Goal: Task Accomplishment & Management: Complete application form

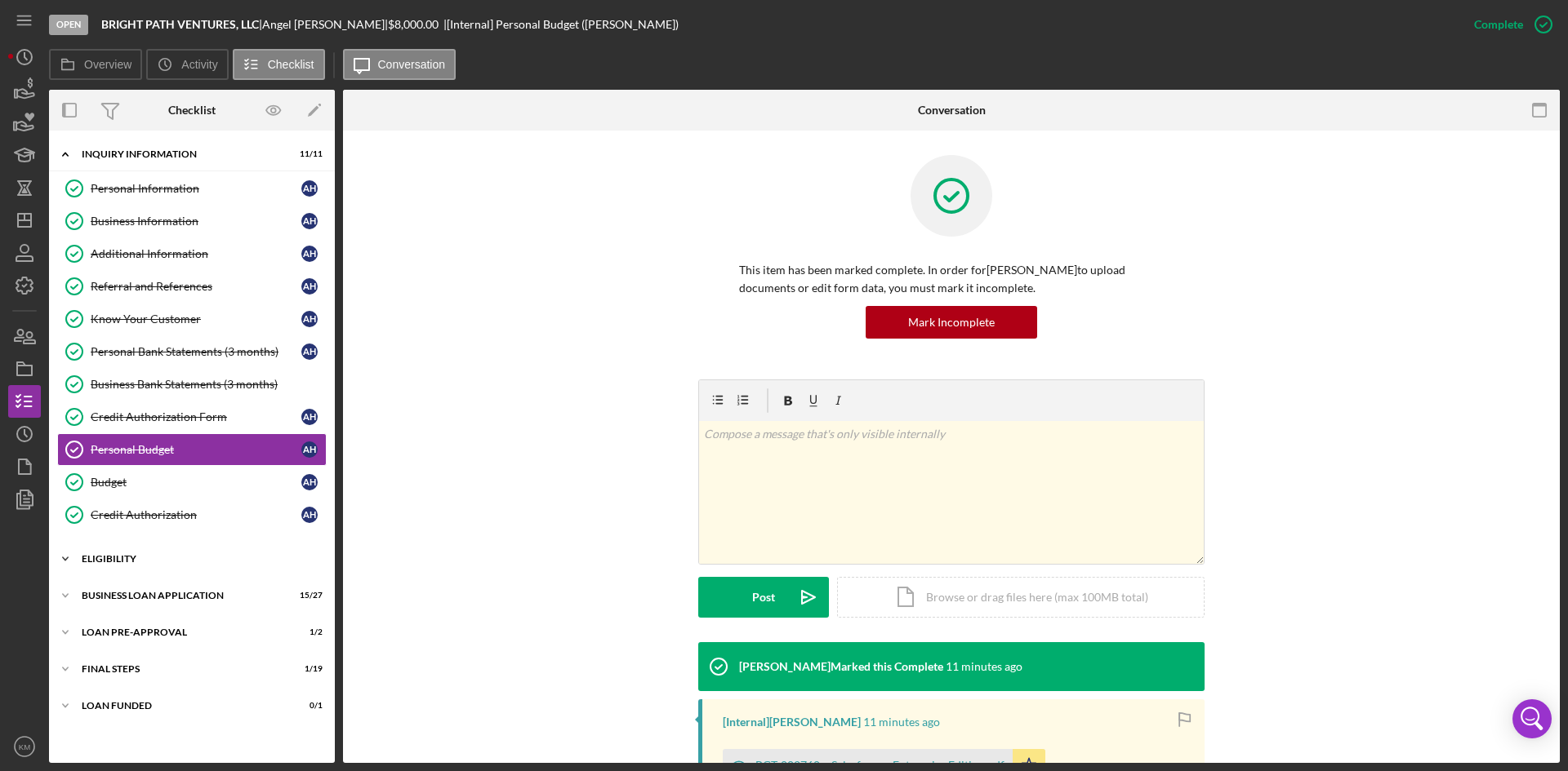
click at [63, 562] on icon "Icon/Expander" at bounding box center [65, 559] width 33 height 33
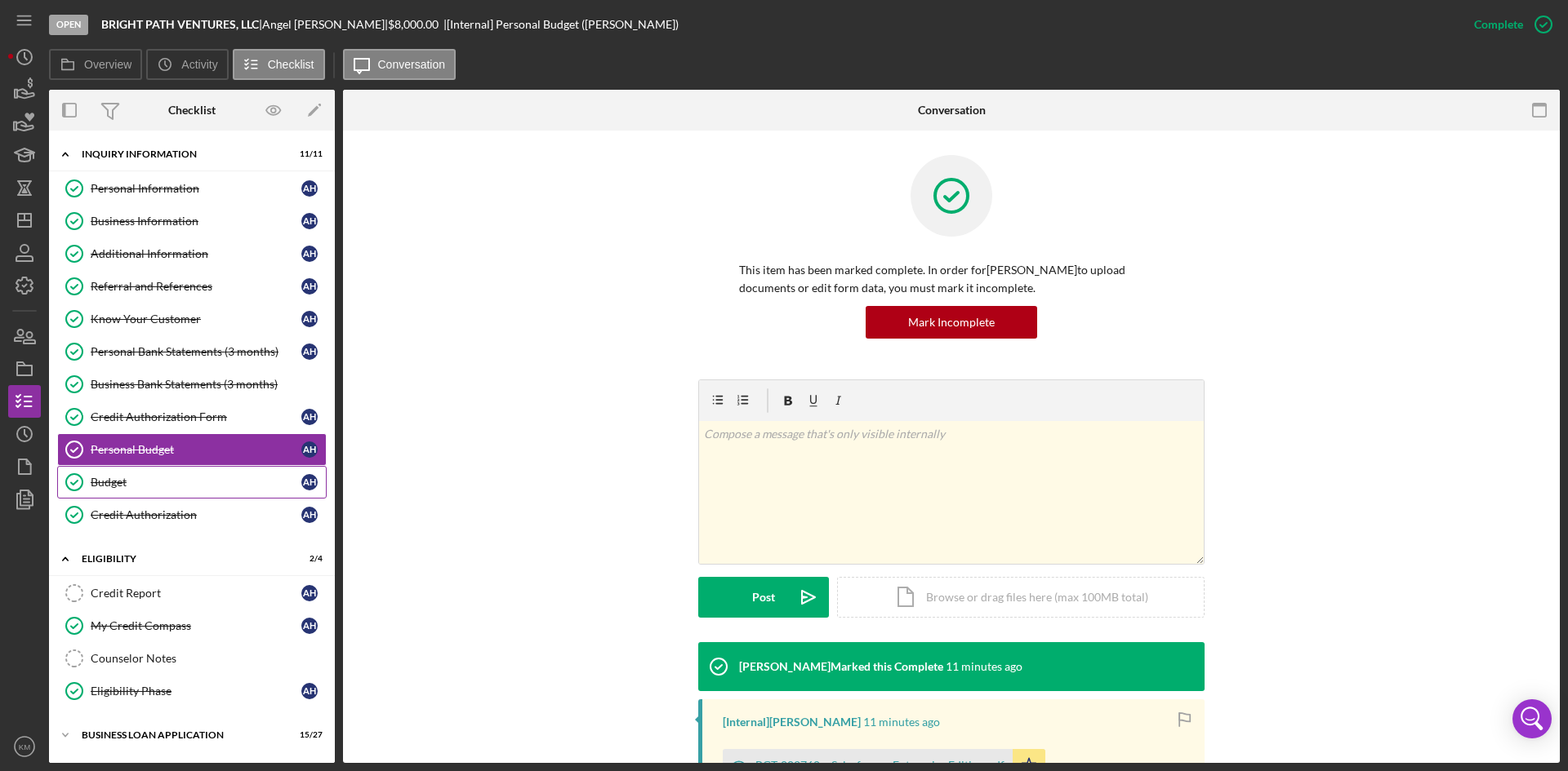
scroll to position [107, 0]
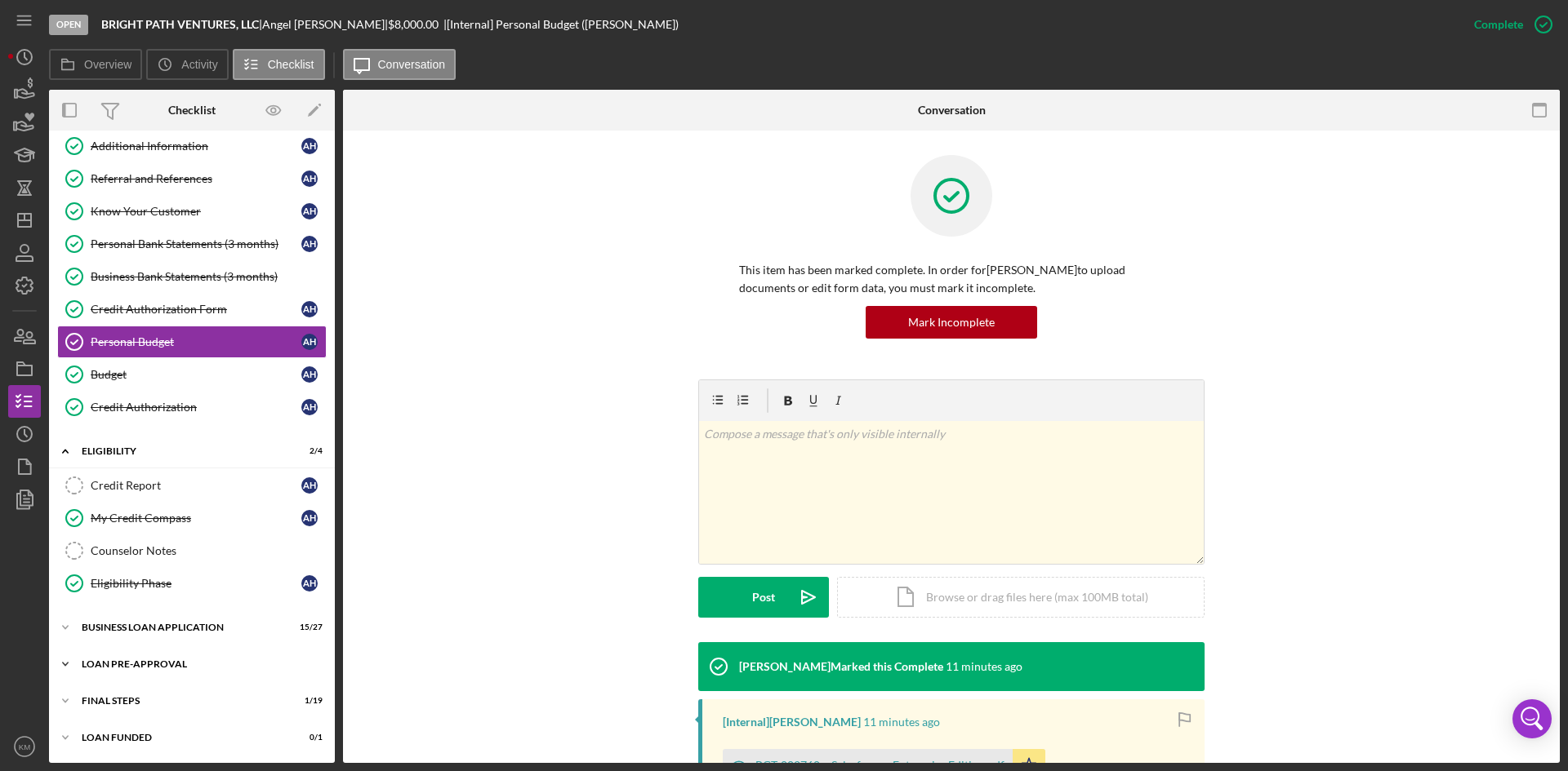
click at [69, 666] on icon "Icon/Expander" at bounding box center [65, 664] width 33 height 33
click at [64, 663] on icon "Icon/Expander" at bounding box center [65, 664] width 33 height 33
click at [69, 623] on icon "Icon/Expander" at bounding box center [65, 627] width 33 height 33
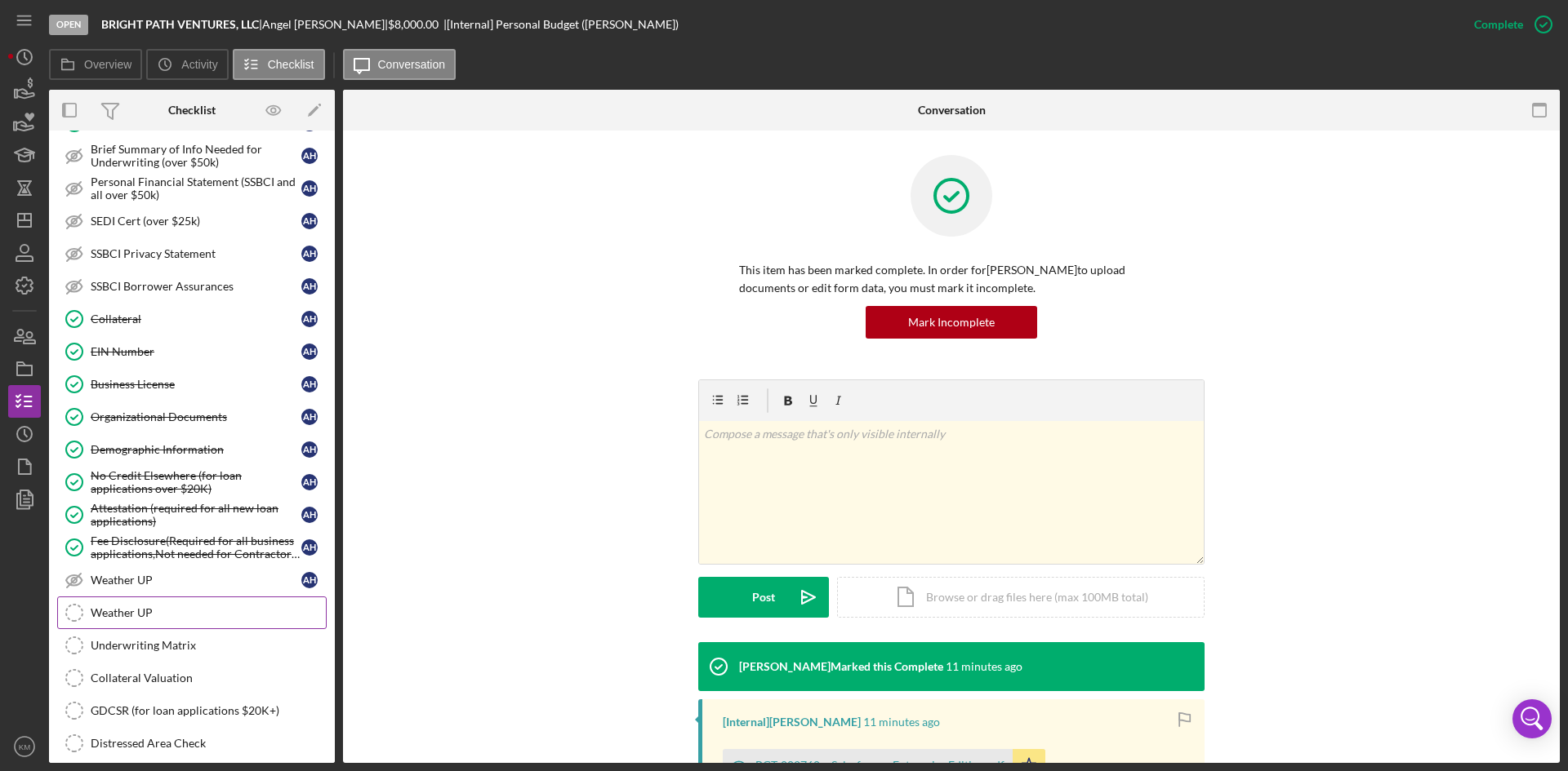
scroll to position [924, 0]
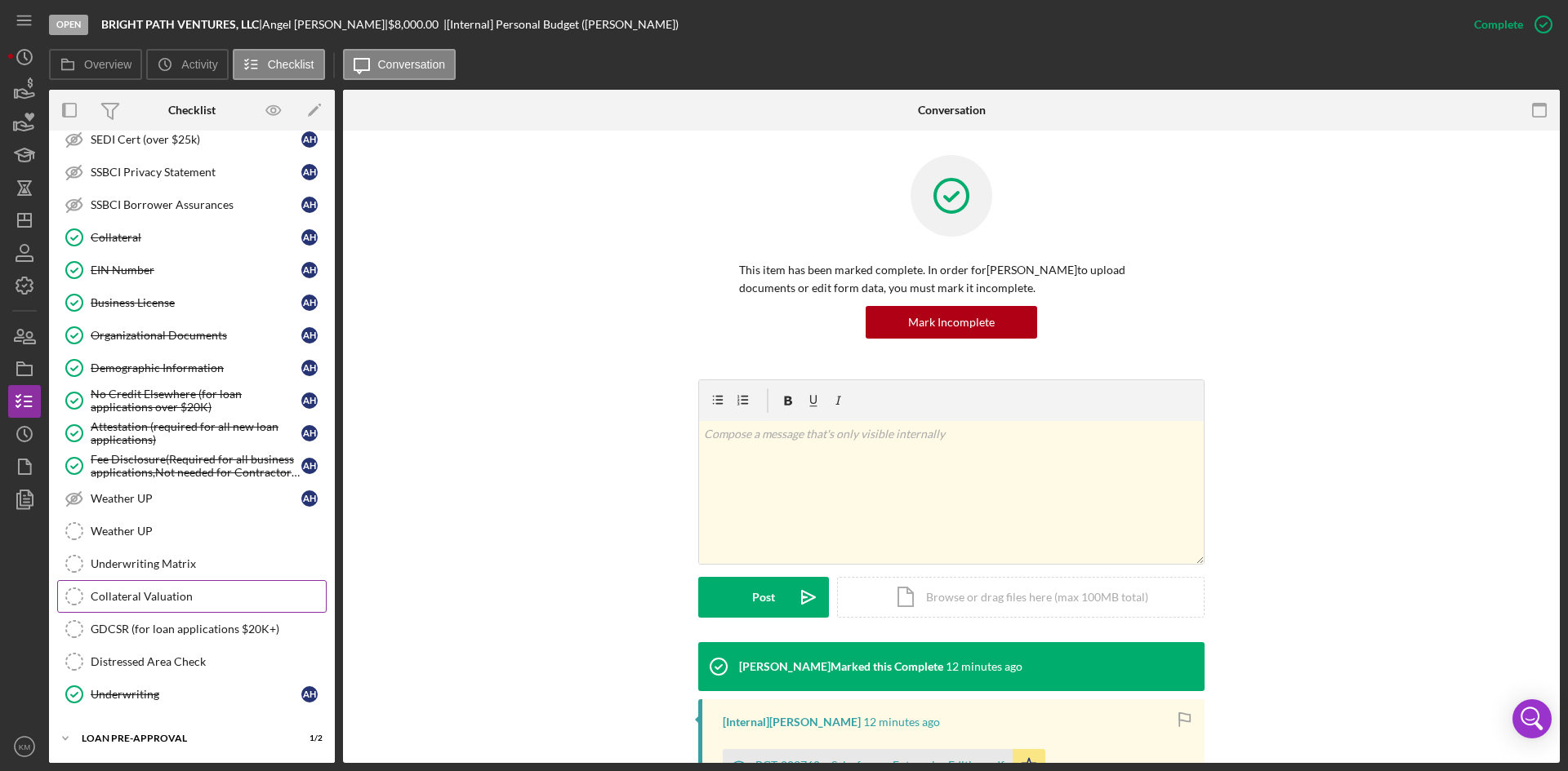
click at [163, 589] on link "Collateral Valuation Collateral Valuation" at bounding box center [191, 596] width 269 height 33
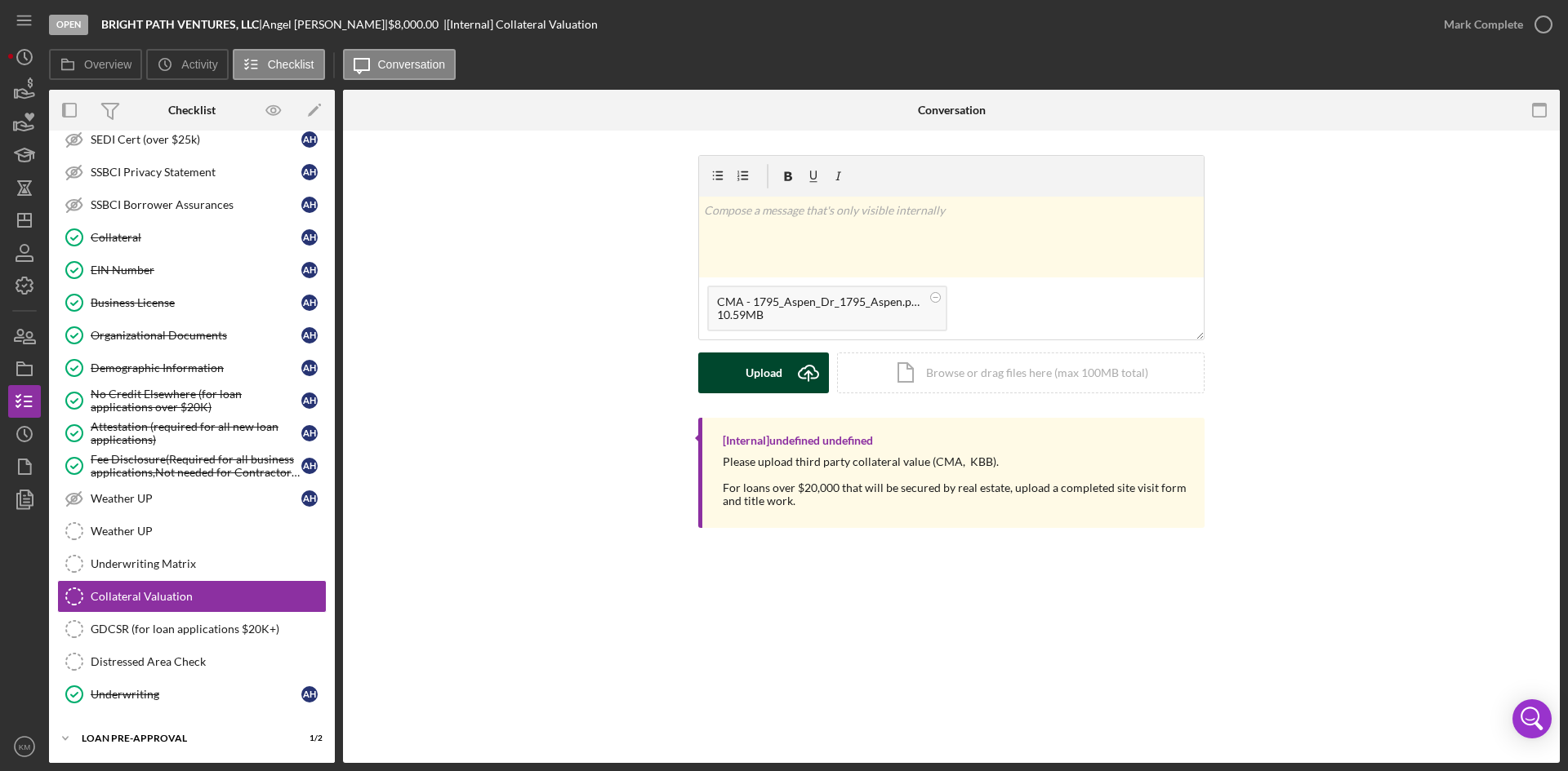
click at [739, 371] on button "Upload Icon/Upload" at bounding box center [763, 373] width 130 height 40
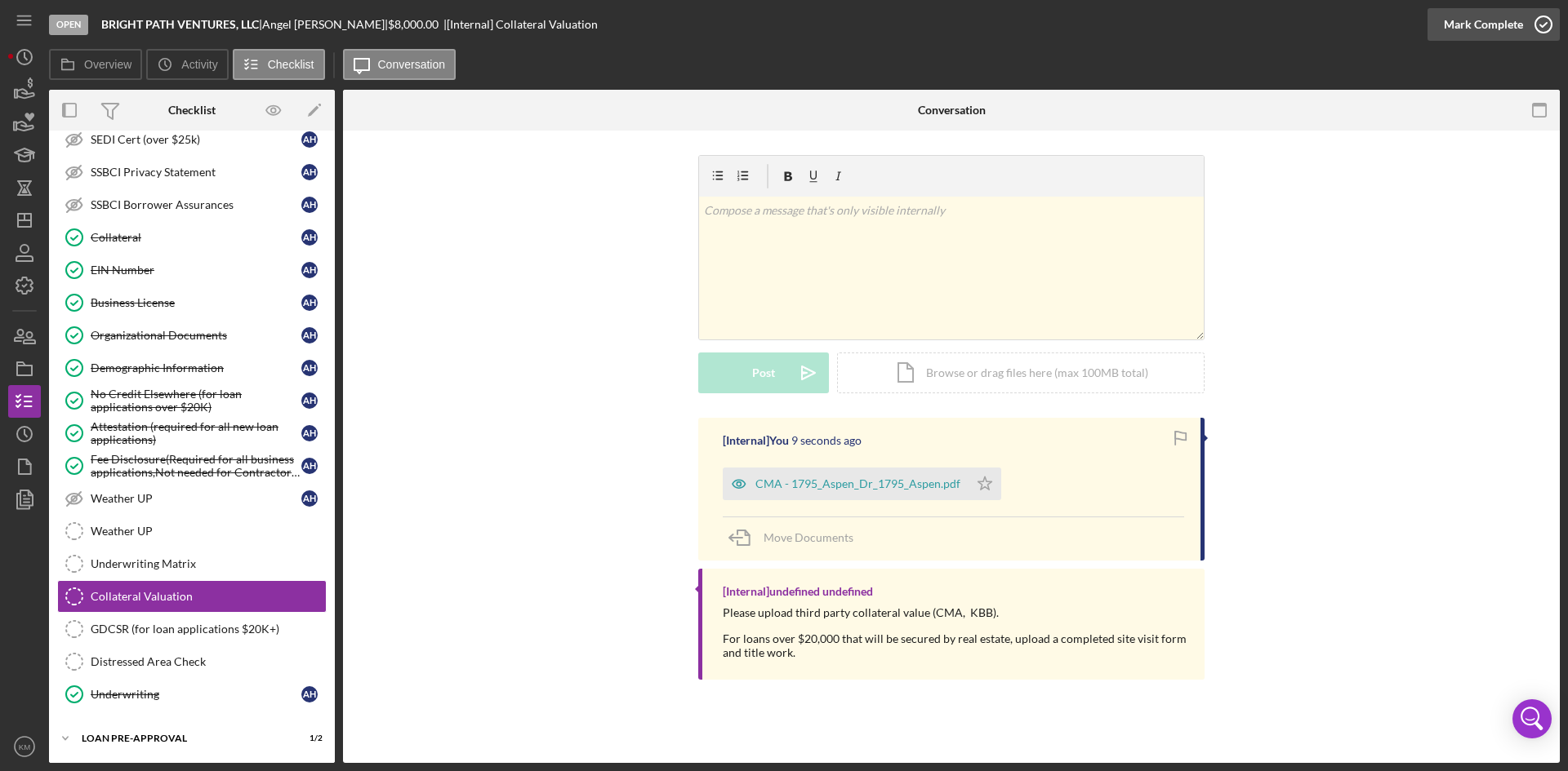
click at [1535, 24] on icon "button" at bounding box center [1542, 24] width 40 height 40
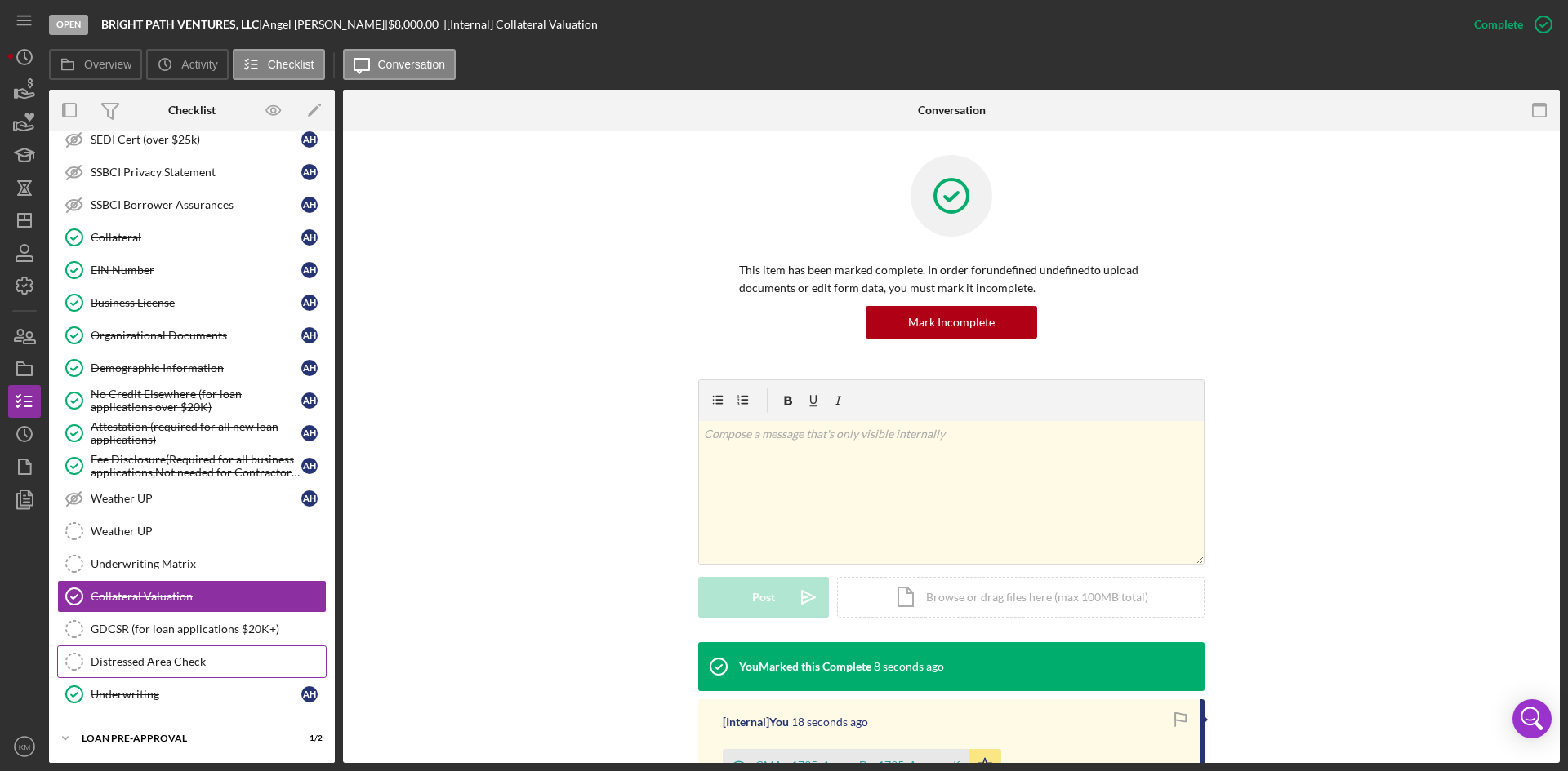
click at [156, 665] on div "Distressed Area Check" at bounding box center [208, 662] width 235 height 13
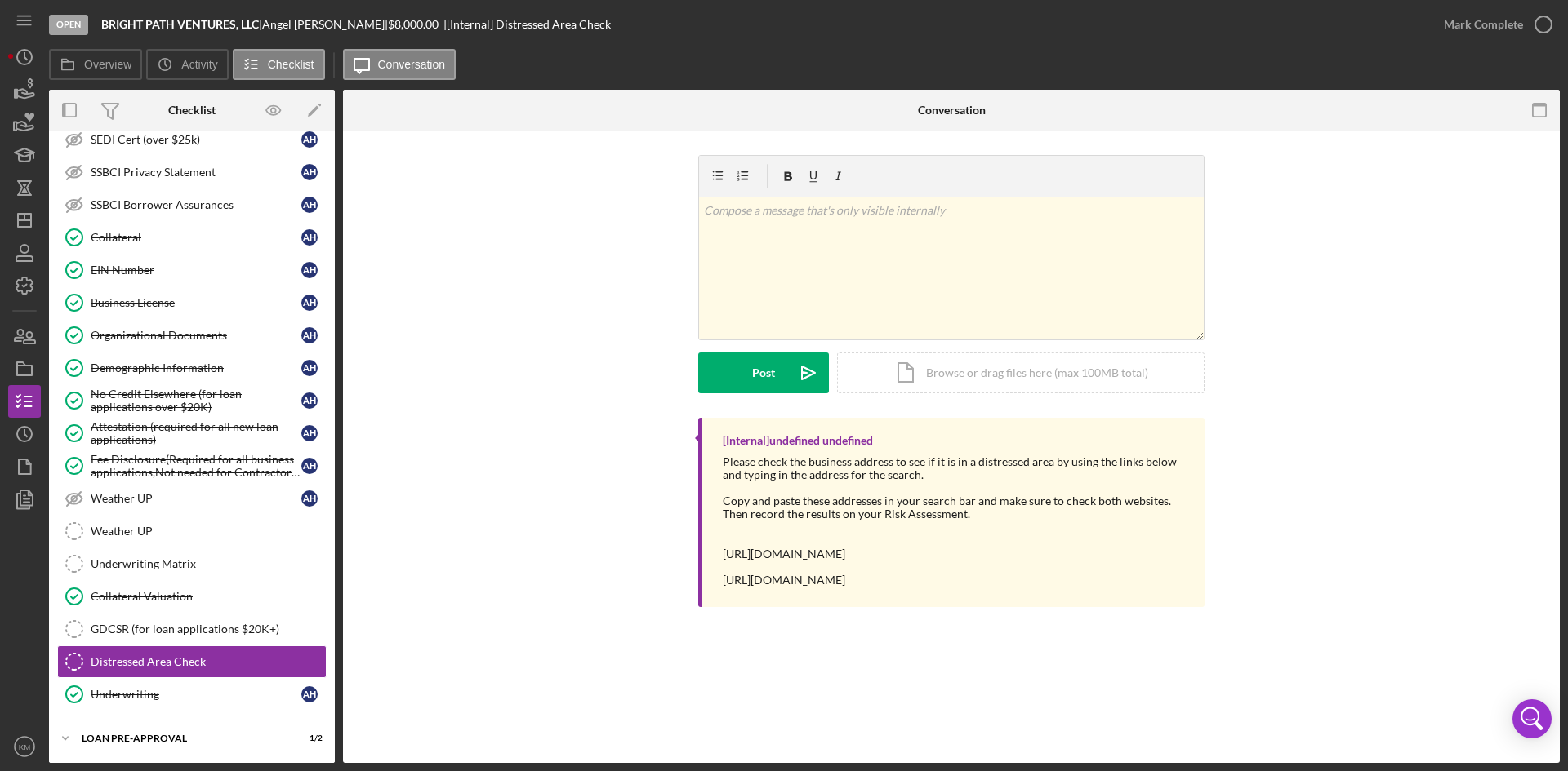
drag, startPoint x: 943, startPoint y: 593, endPoint x: 719, endPoint y: 596, distance: 224.0
click at [719, 596] on div "[Internal] undefined undefined Please check the business address to see if it i…" at bounding box center [951, 513] width 506 height 189
copy div "[URL][DOMAIN_NAME]"
drag, startPoint x: 807, startPoint y: 572, endPoint x: 721, endPoint y: 553, distance: 88.1
click at [721, 553] on div "[Internal] undefined undefined Please check the business address to see if it i…" at bounding box center [951, 513] width 506 height 189
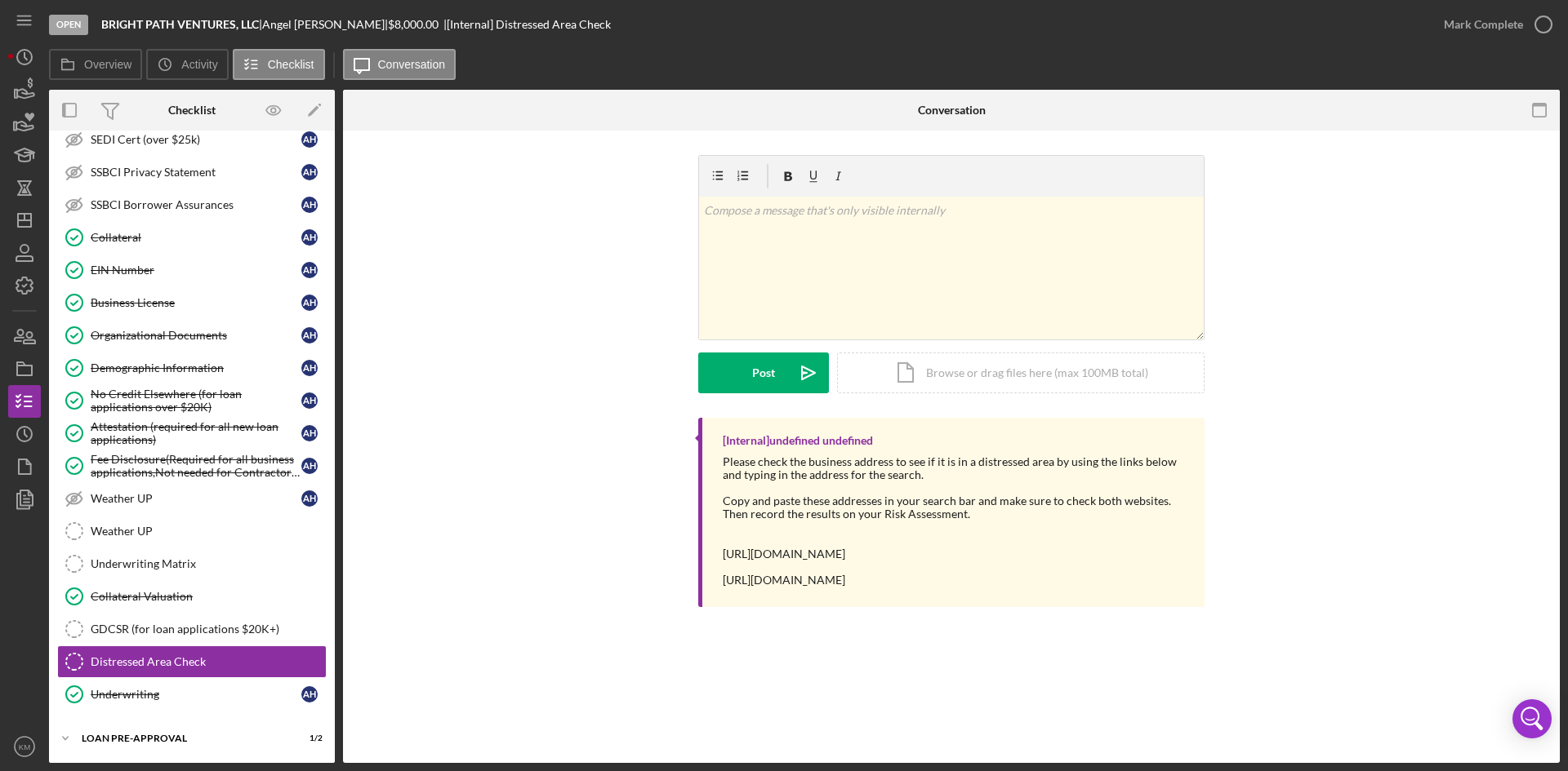
copy div "[URL][DOMAIN_NAME]"
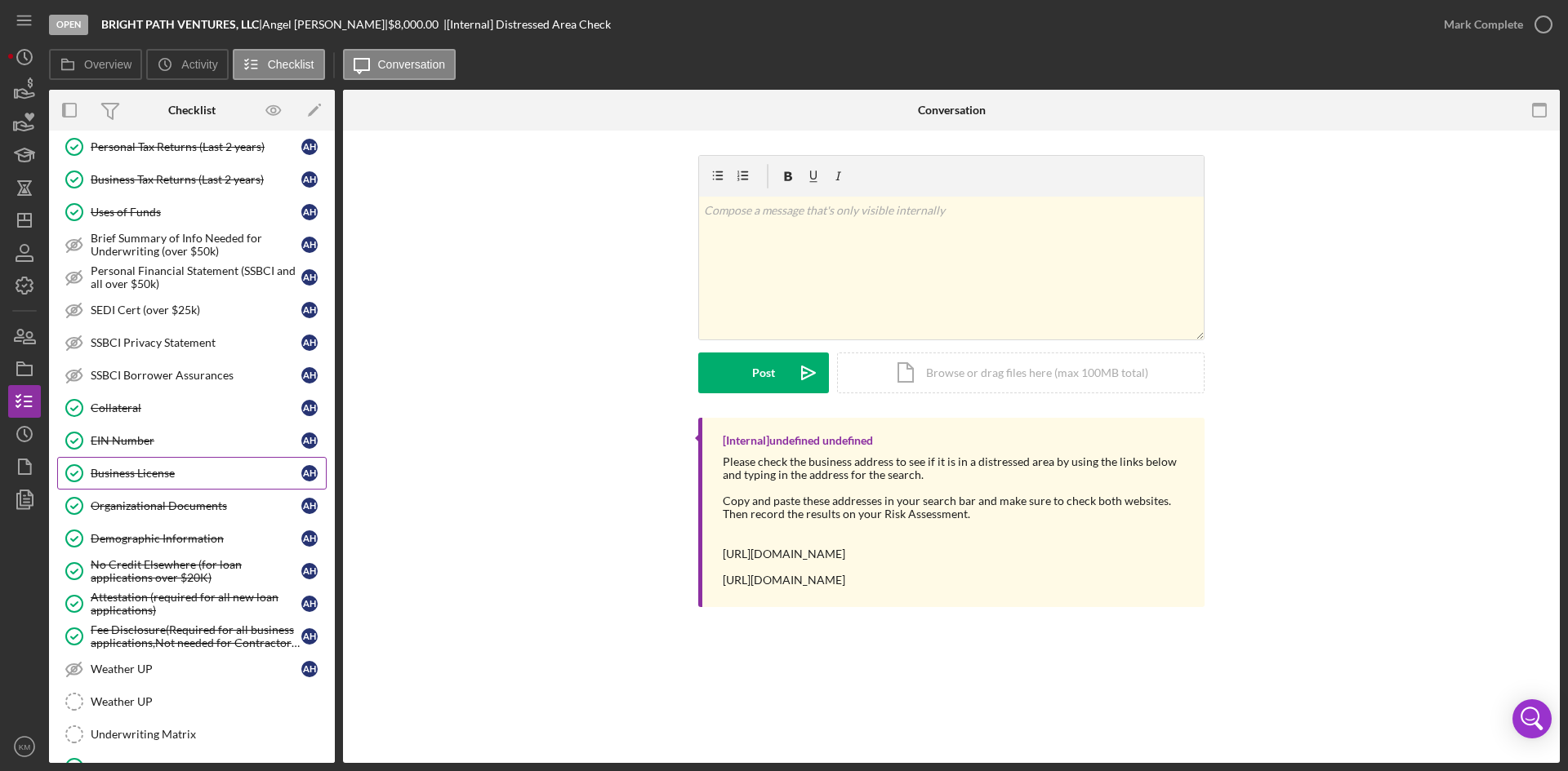
scroll to position [917, 0]
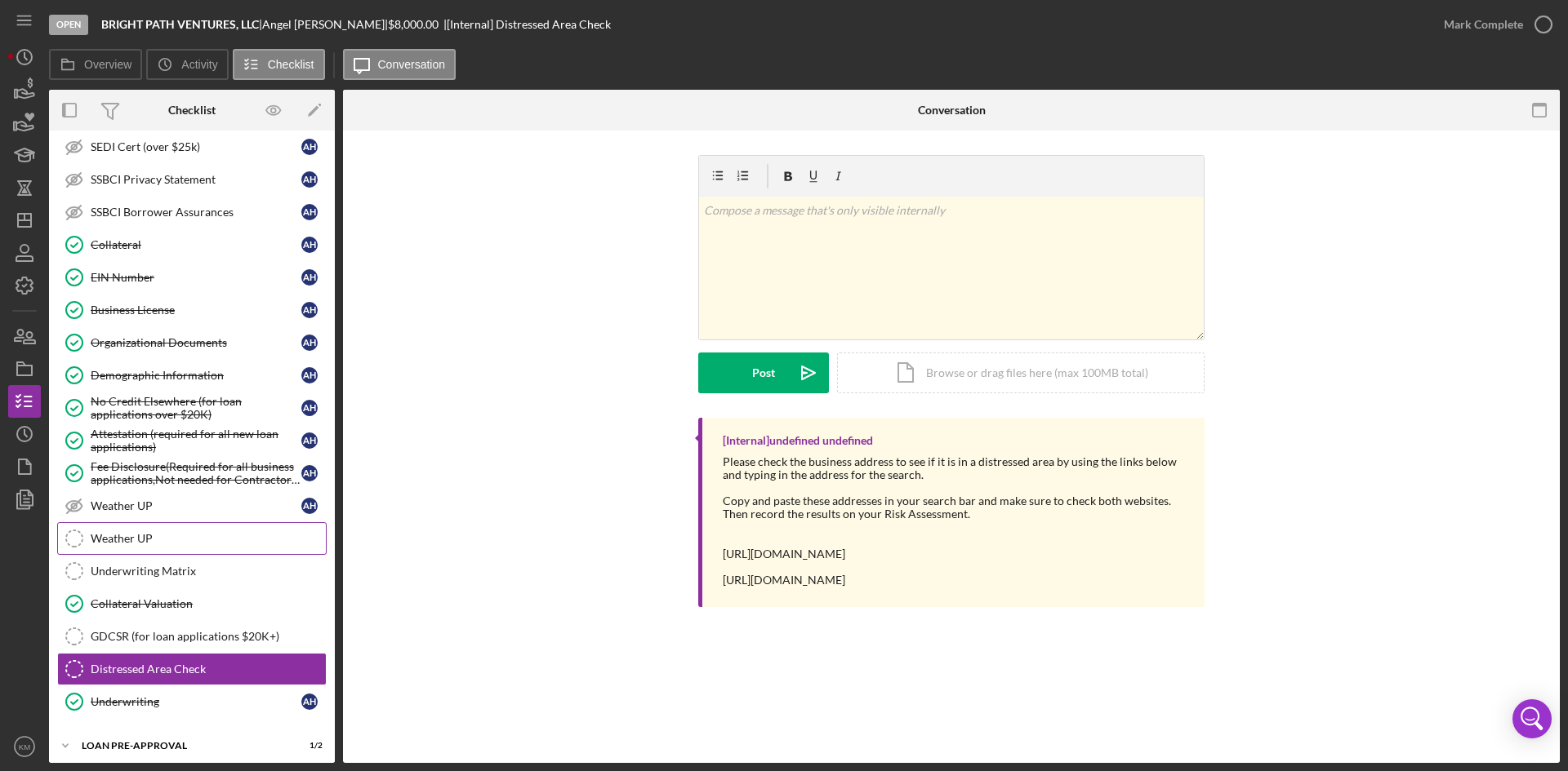
click at [159, 534] on div "Weather UP" at bounding box center [208, 538] width 235 height 13
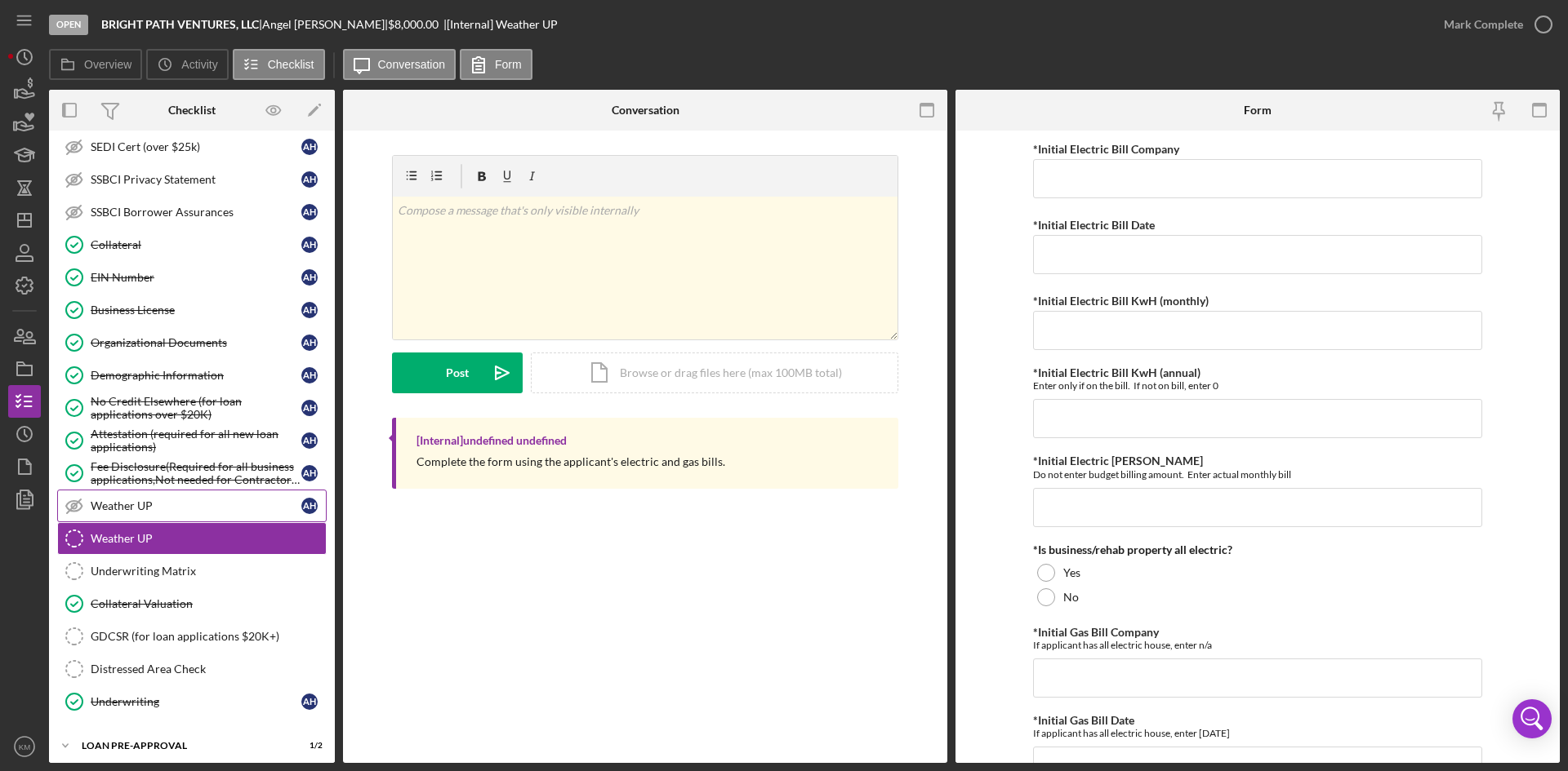
click at [126, 506] on div "Weather UP" at bounding box center [196, 506] width 211 height 13
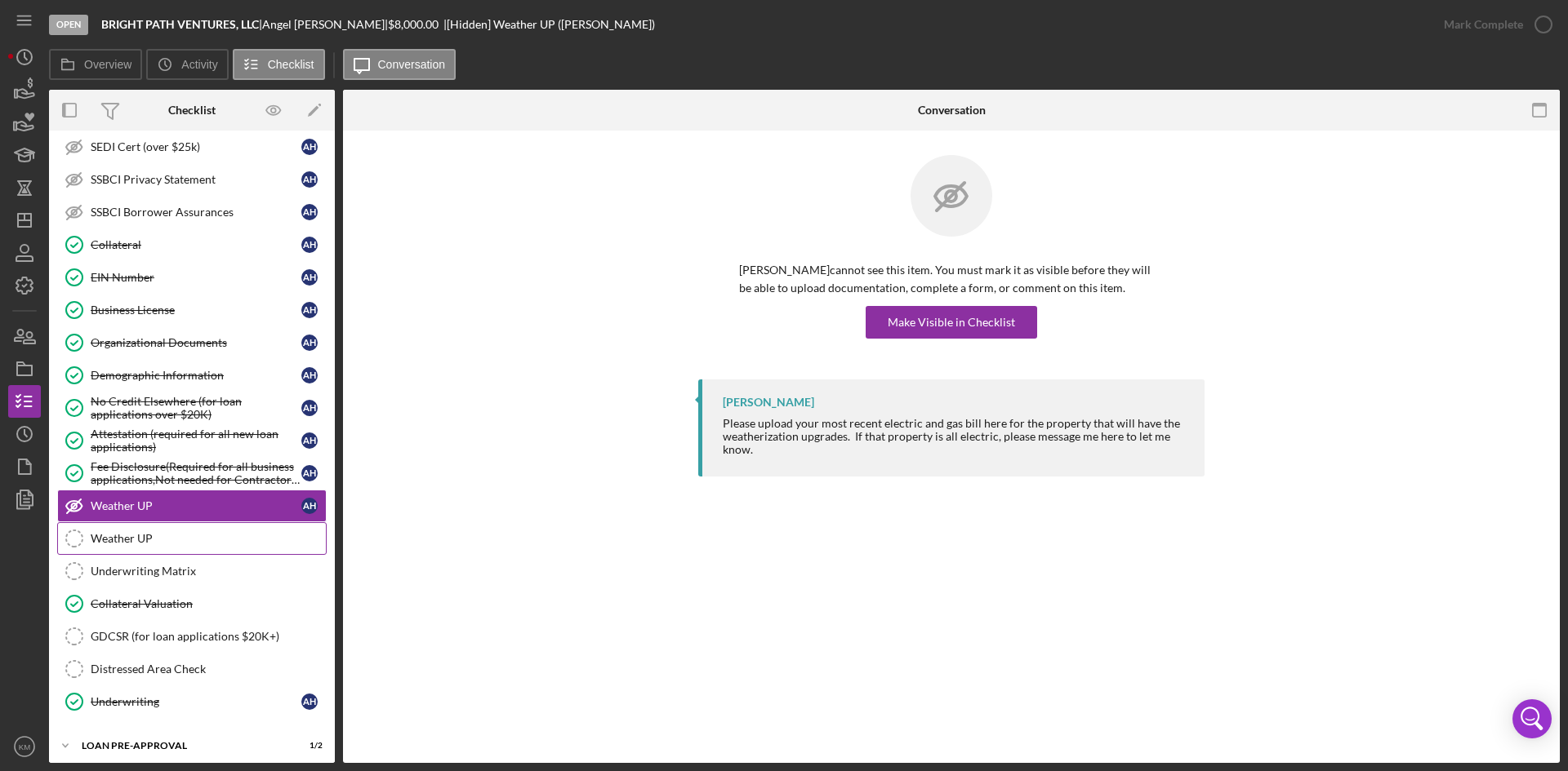
click at [126, 529] on link "Weather UP Weather UP" at bounding box center [191, 538] width 269 height 33
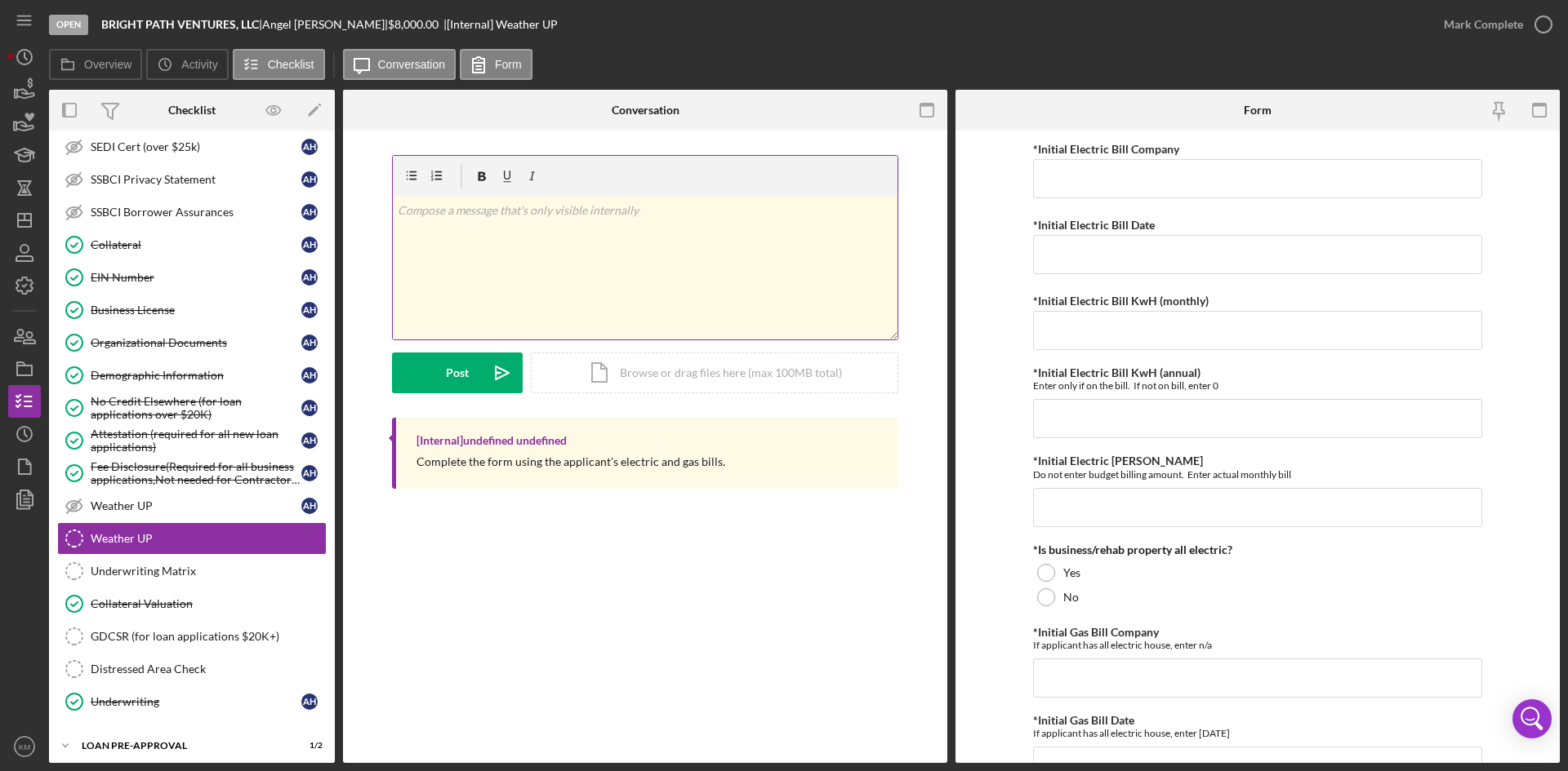
click at [478, 240] on div "v Color teal Color pink Remove color Add row above Add row below Add column bef…" at bounding box center [645, 268] width 505 height 143
click at [471, 370] on button "Post Icon/icon-invite-send" at bounding box center [457, 373] width 130 height 40
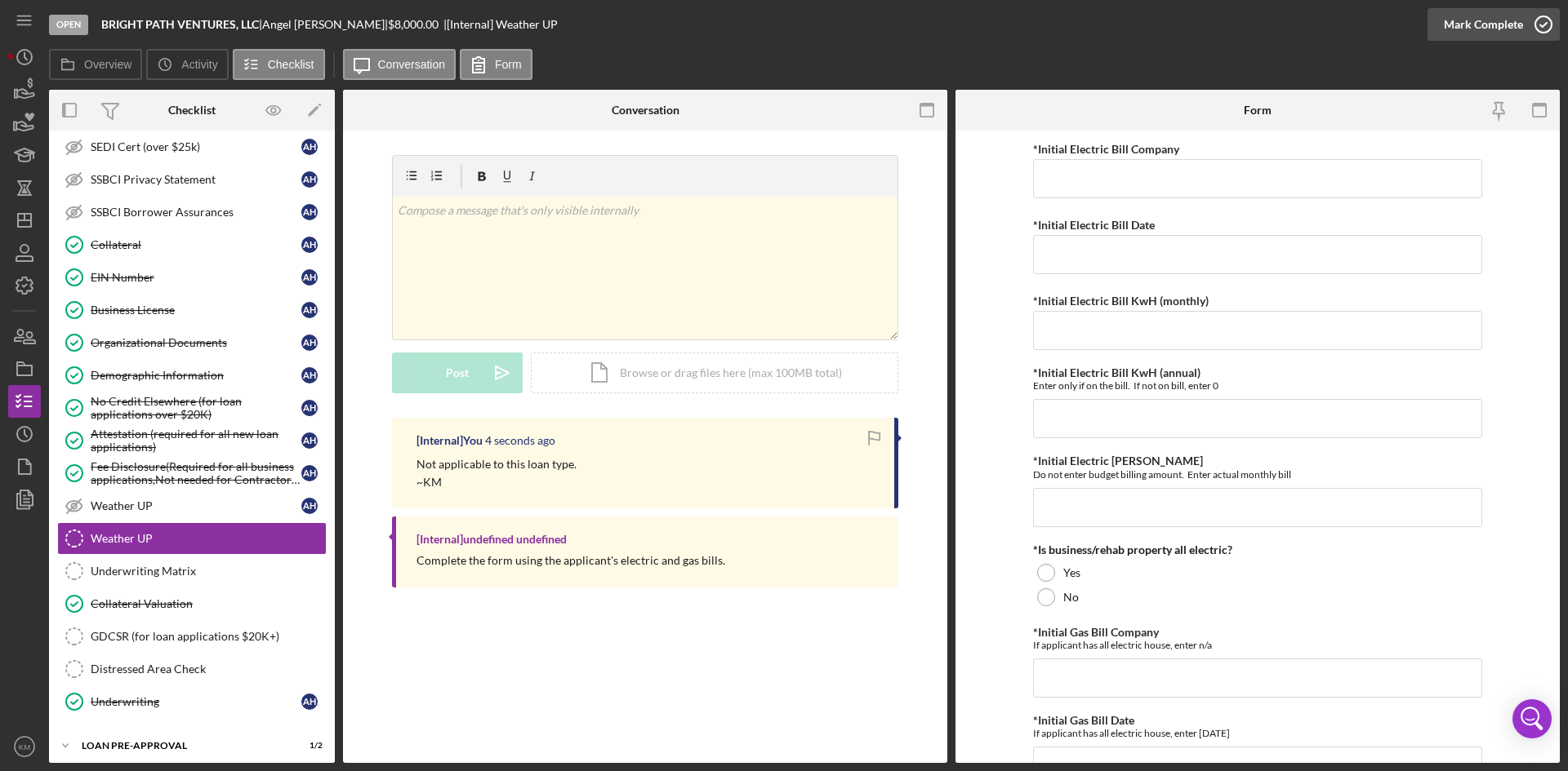
click at [1550, 27] on icon "button" at bounding box center [1542, 24] width 40 height 40
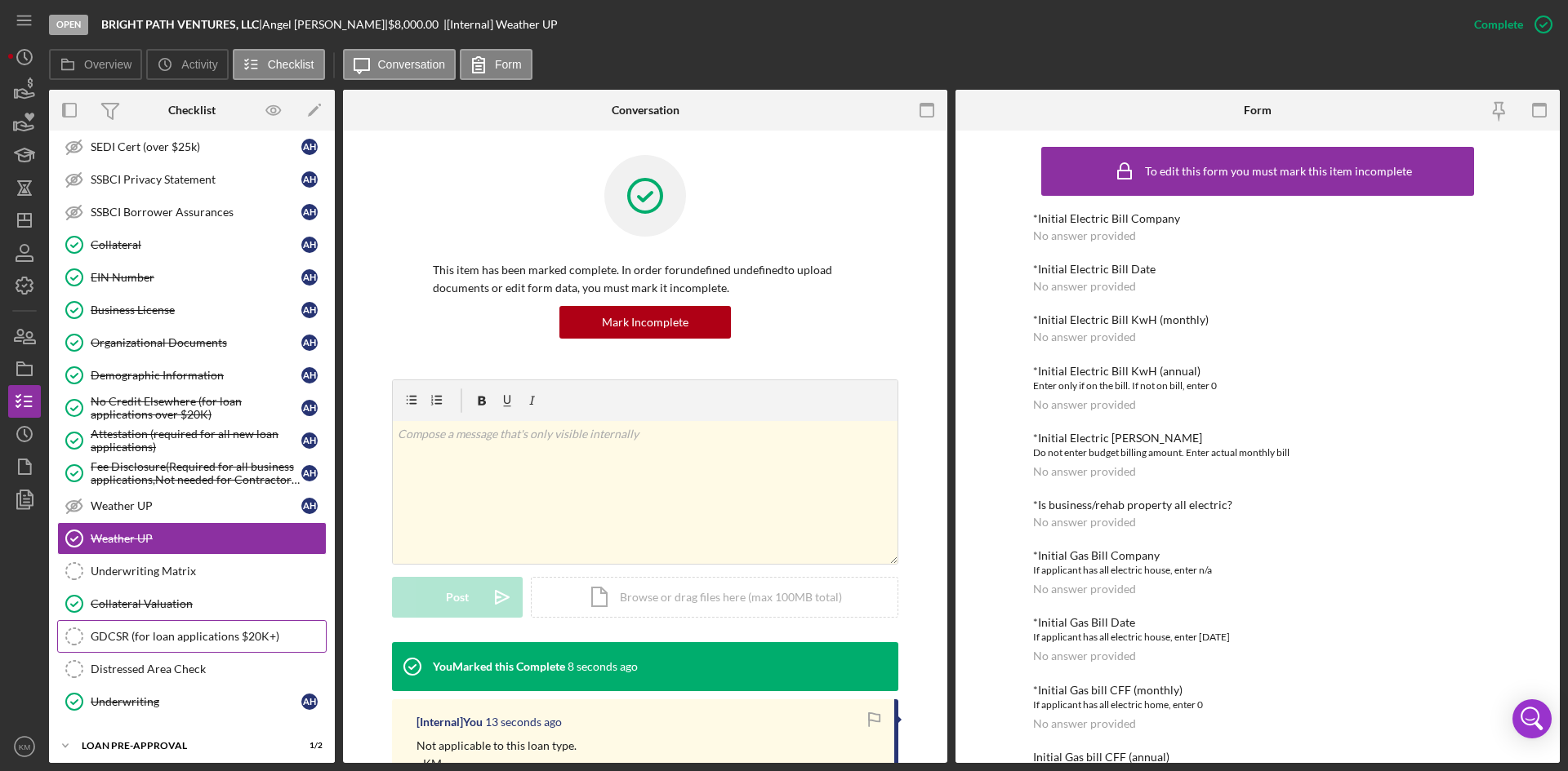
click at [245, 645] on link "GDCSR (for loan applications $20K+) GDCSR (for loan applications $20K+)" at bounding box center [191, 636] width 269 height 33
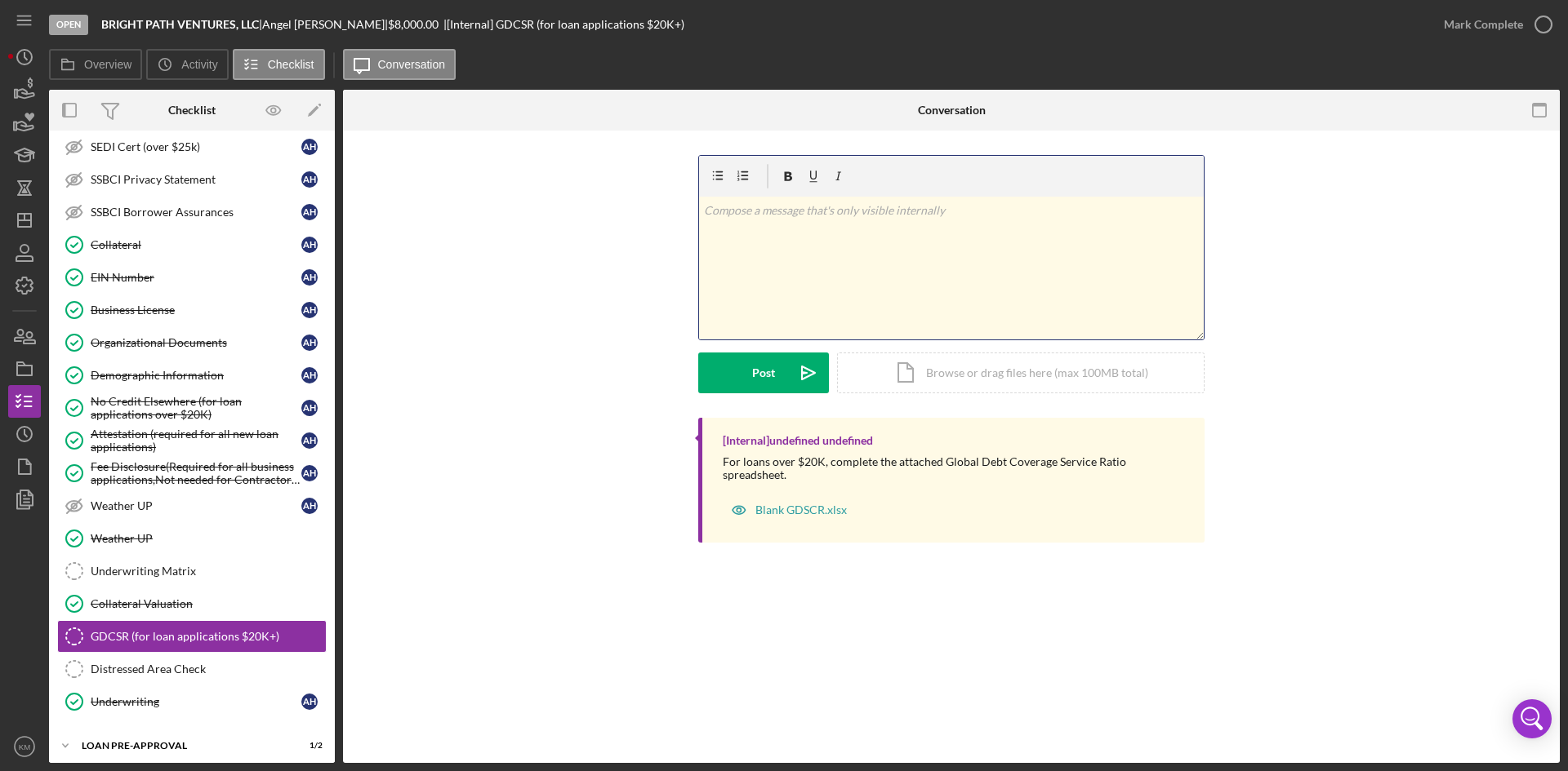
click at [778, 259] on div "v Color teal Color pink Remove color Add row above Add row below Add column bef…" at bounding box center [952, 268] width 505 height 143
click at [767, 376] on div "Post" at bounding box center [763, 373] width 23 height 40
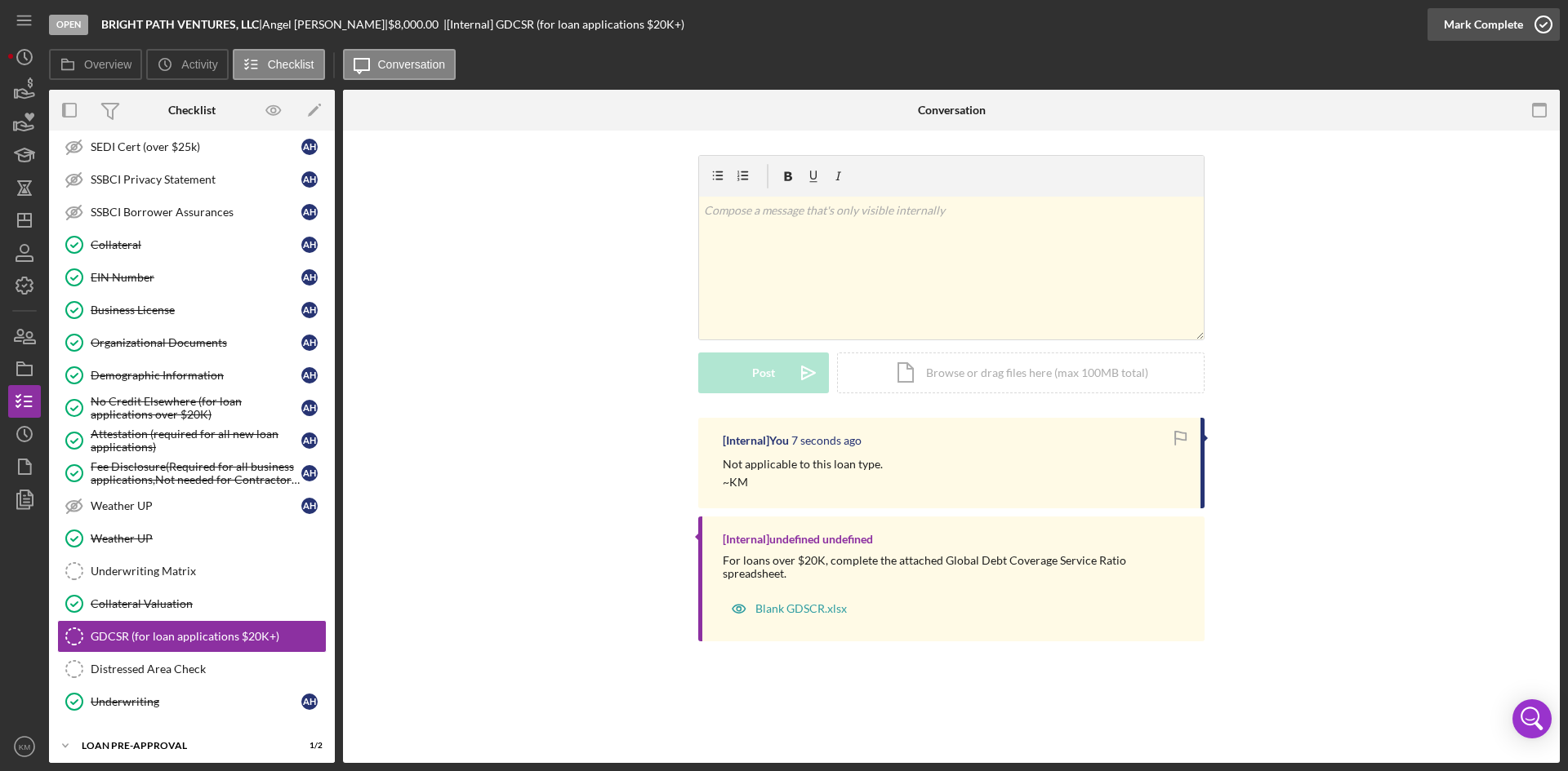
click at [1545, 31] on icon "button" at bounding box center [1542, 24] width 40 height 40
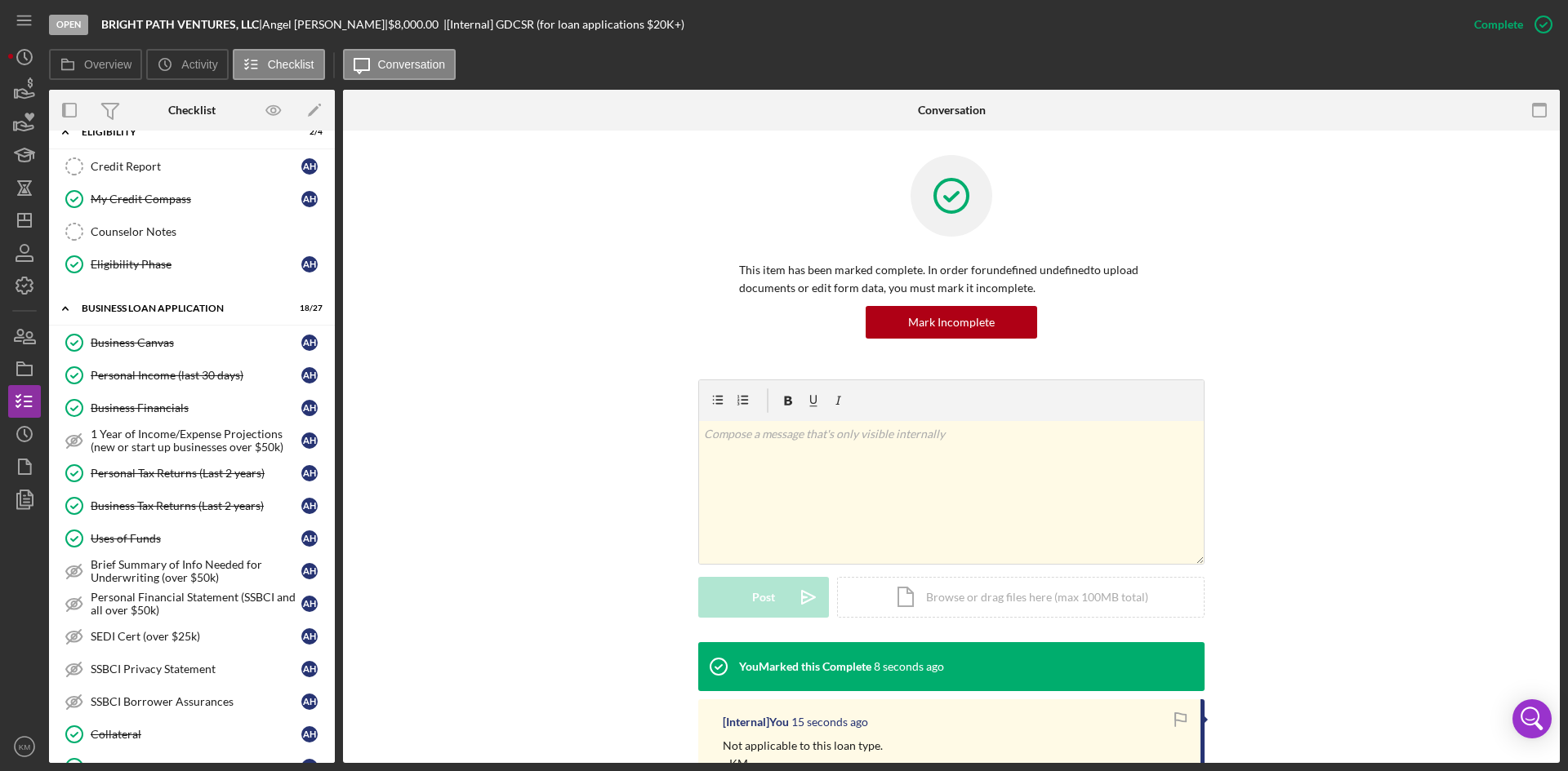
scroll to position [345, 0]
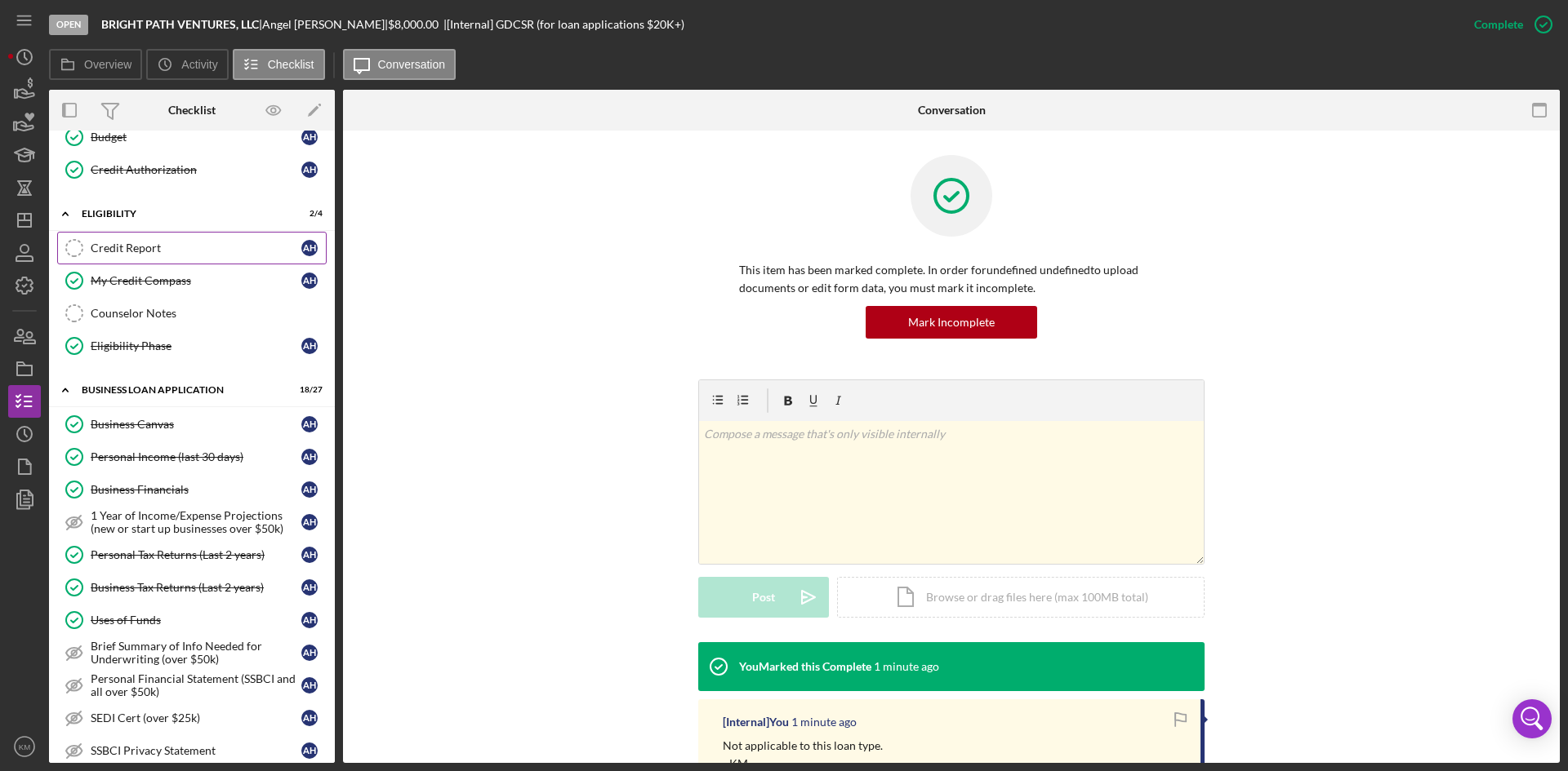
click at [128, 246] on div "Credit Report" at bounding box center [196, 247] width 211 height 13
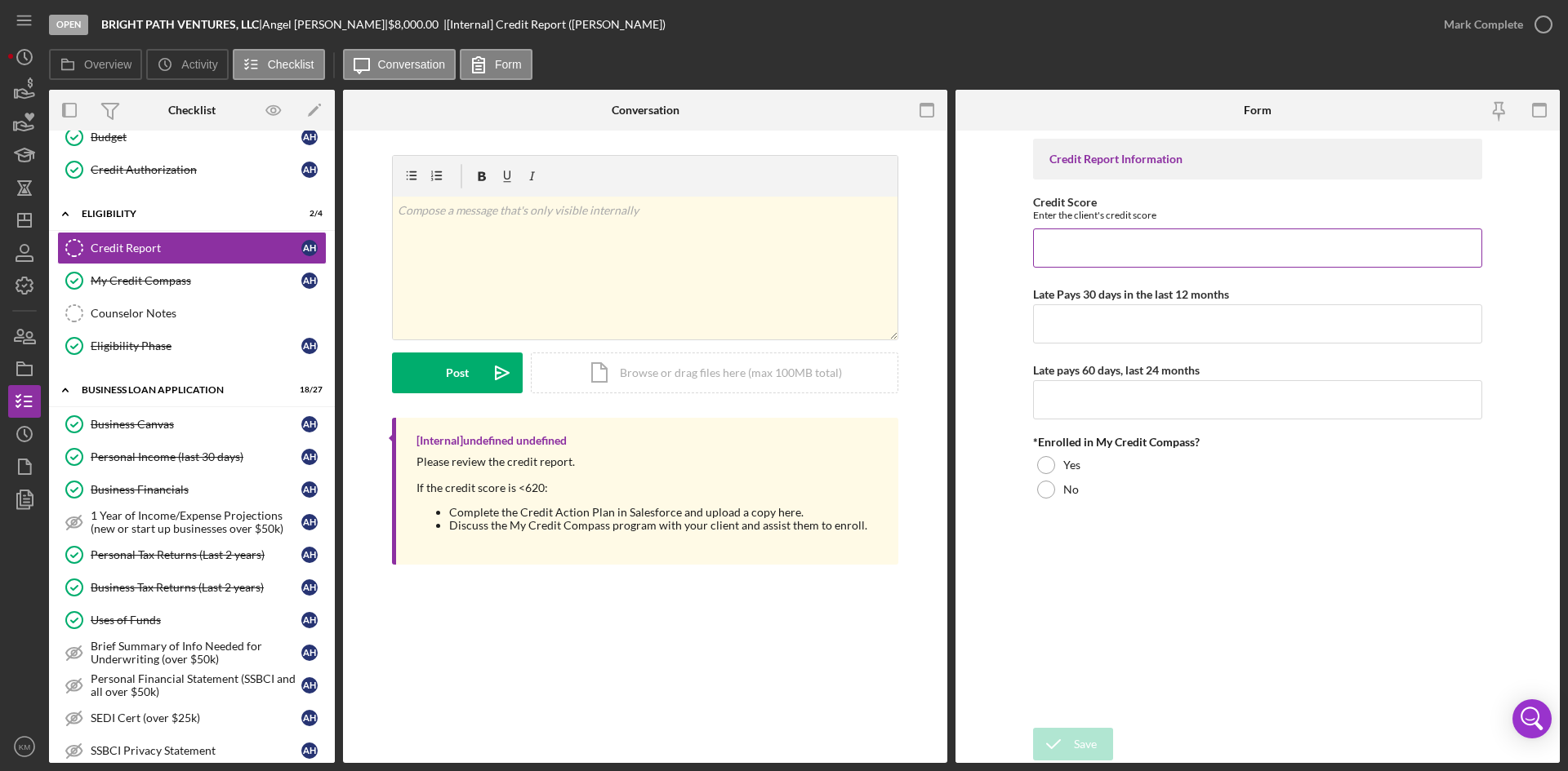
click at [1104, 245] on input "Credit Score" at bounding box center [1256, 248] width 449 height 39
type input "426"
click at [1100, 323] on input "Late Pays 30 days in the last 12 months" at bounding box center [1256, 324] width 449 height 39
type input "Yes"
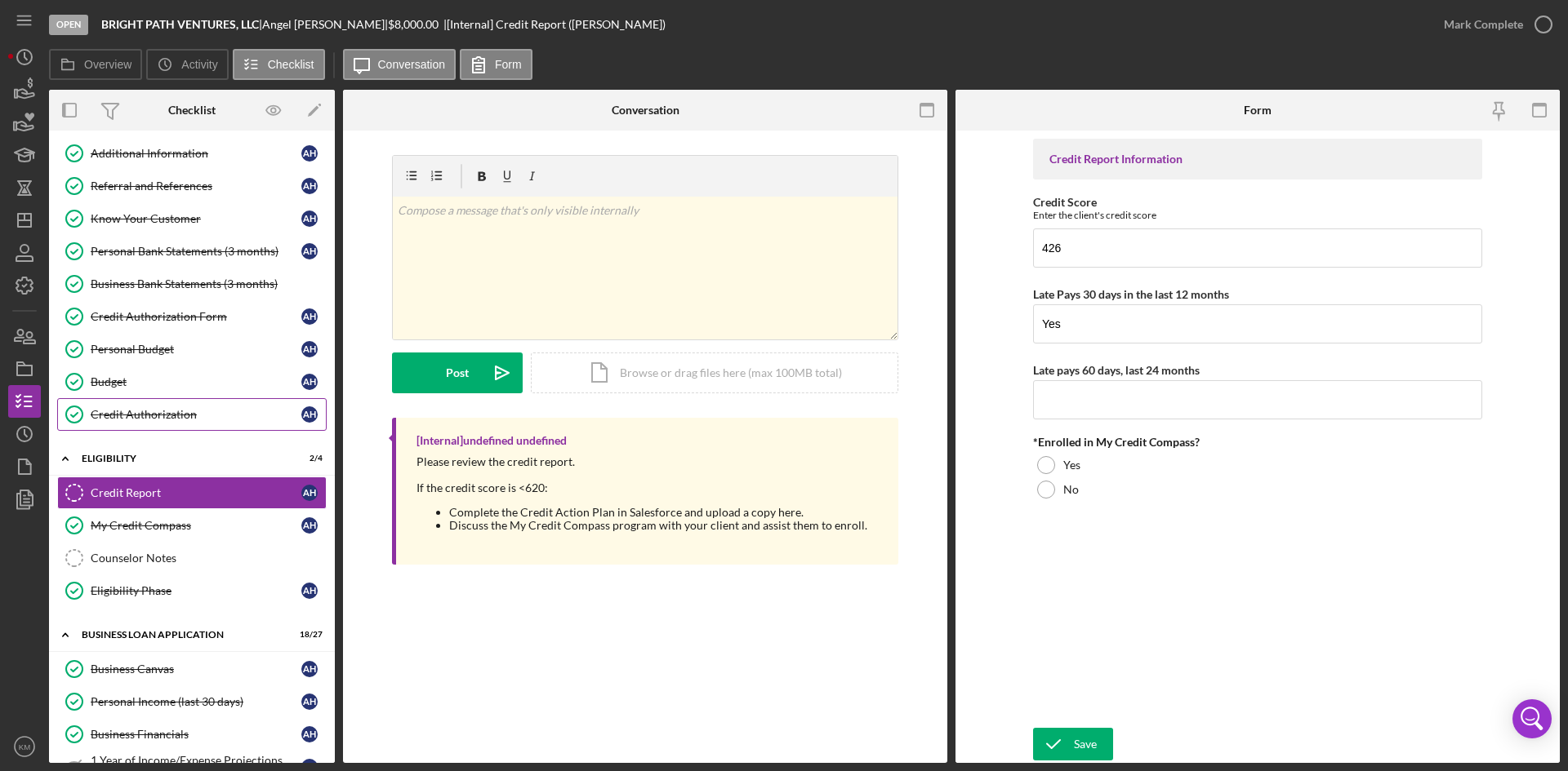
click at [182, 415] on div "Credit Authorization" at bounding box center [196, 414] width 211 height 13
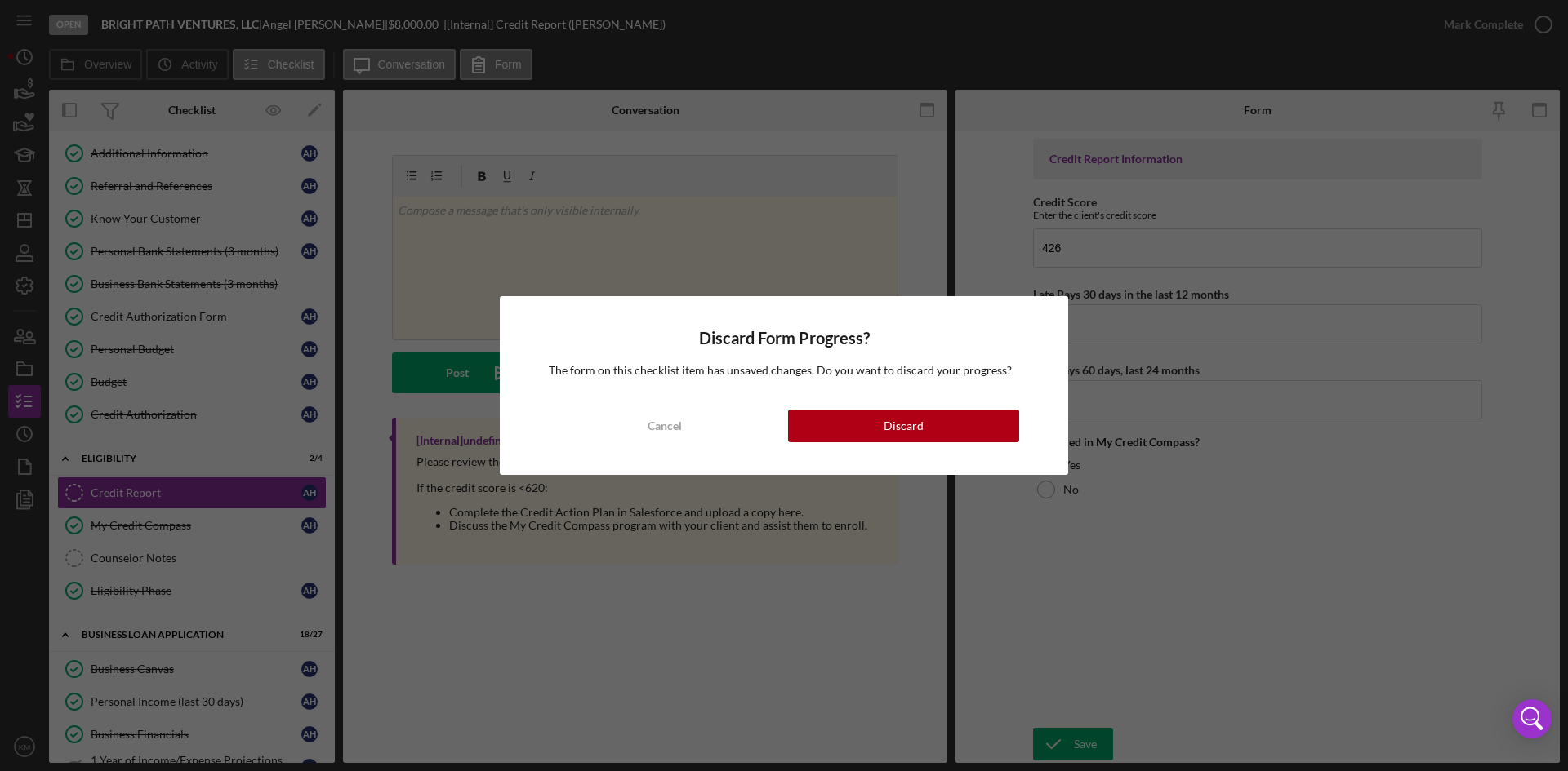
click at [950, 426] on button "Discard" at bounding box center [903, 426] width 231 height 33
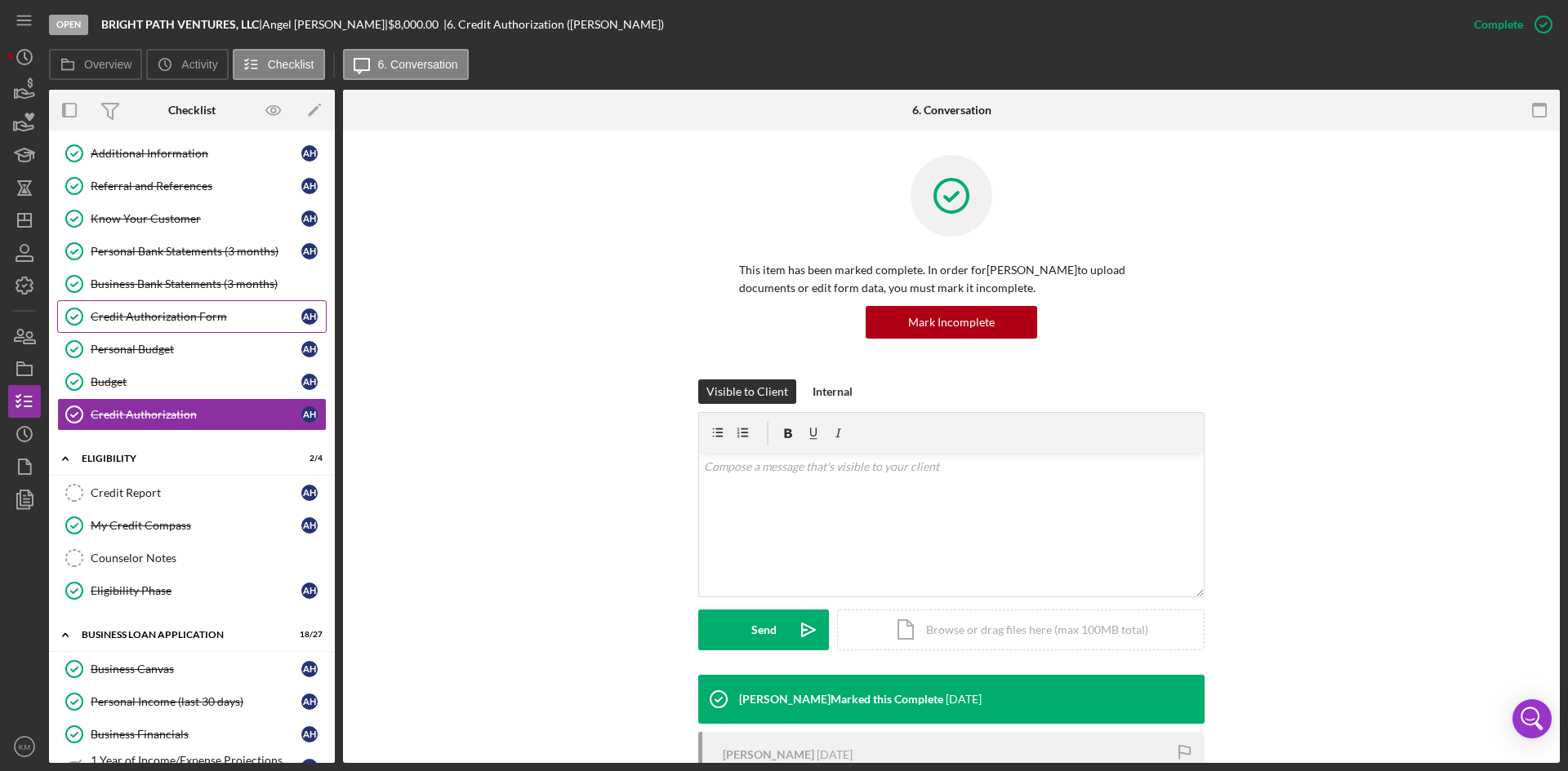
click at [207, 314] on div "Credit Authorization Form" at bounding box center [196, 316] width 211 height 13
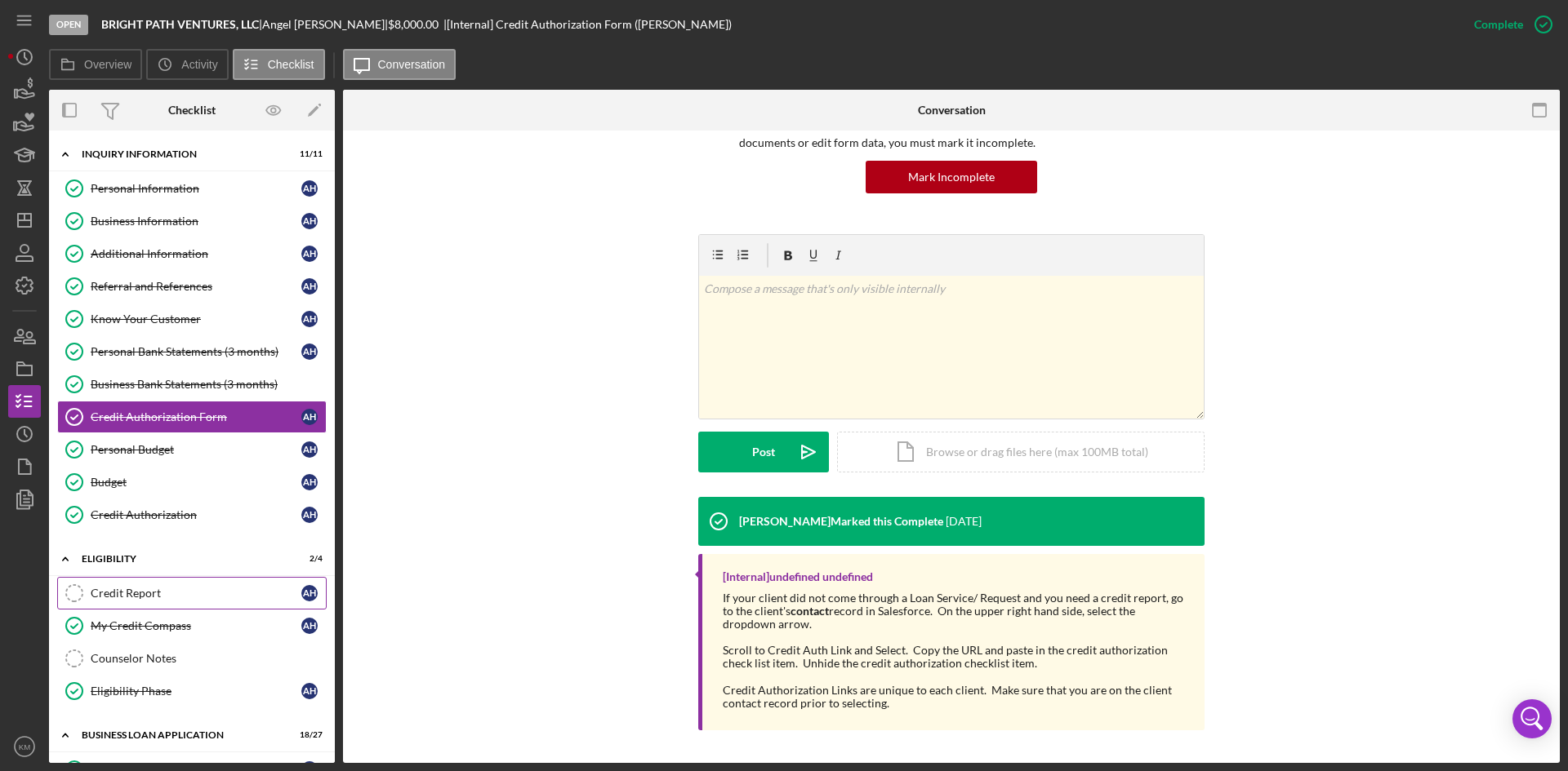
click at [154, 583] on link "Credit Report Credit Report A H" at bounding box center [191, 593] width 269 height 33
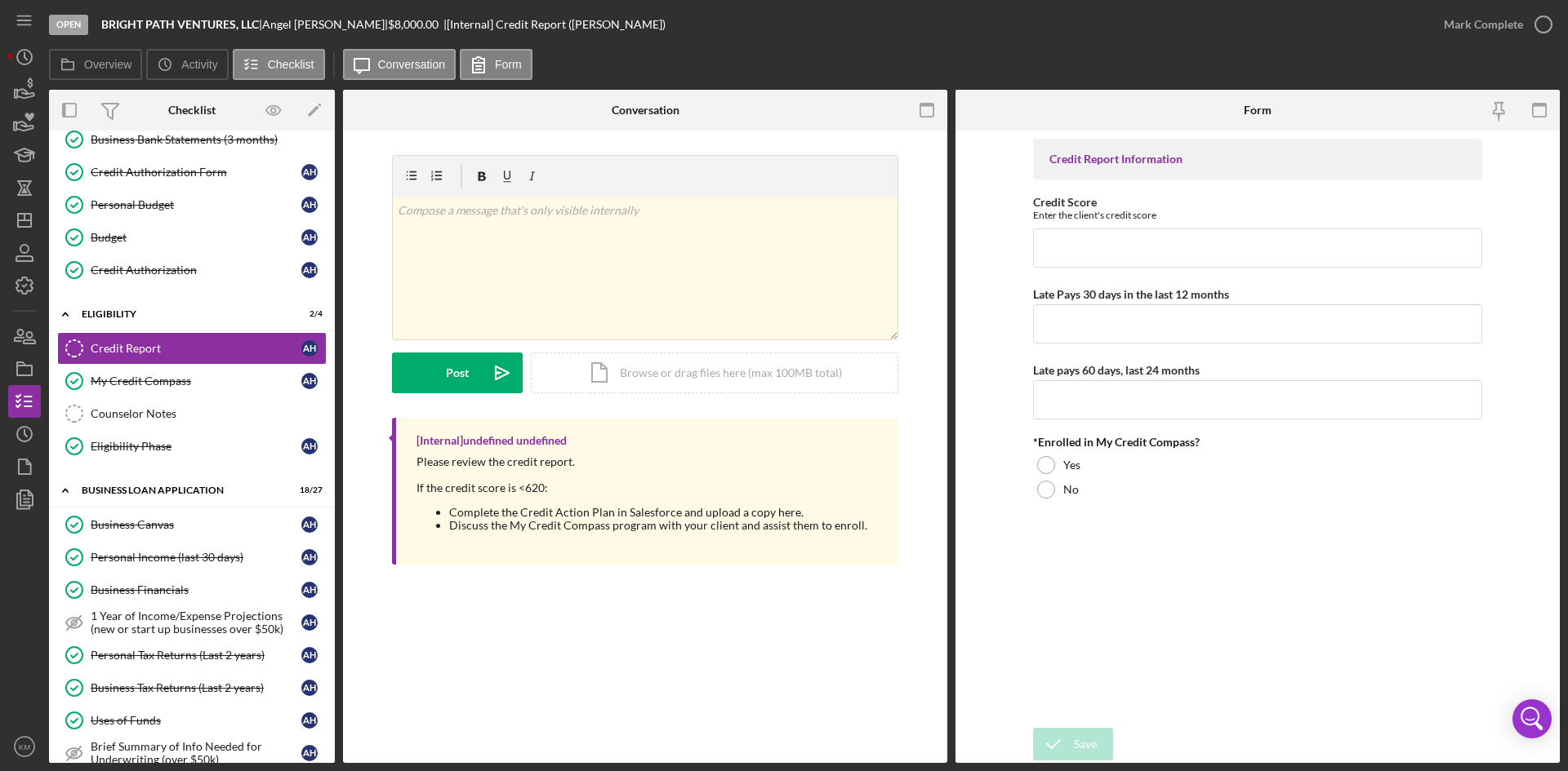
scroll to position [82, 0]
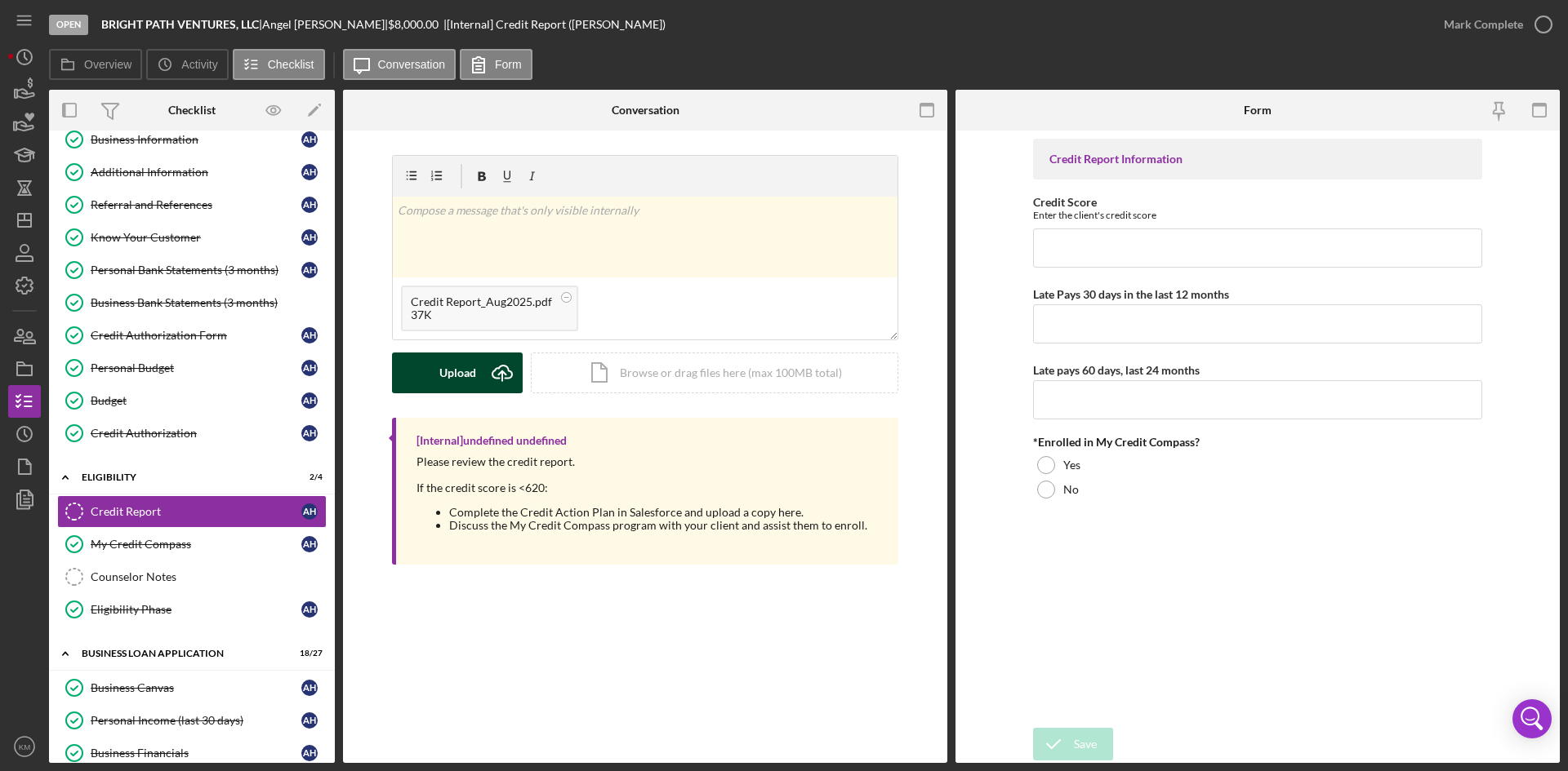
click at [439, 373] on button "Upload Icon/Upload" at bounding box center [457, 373] width 130 height 40
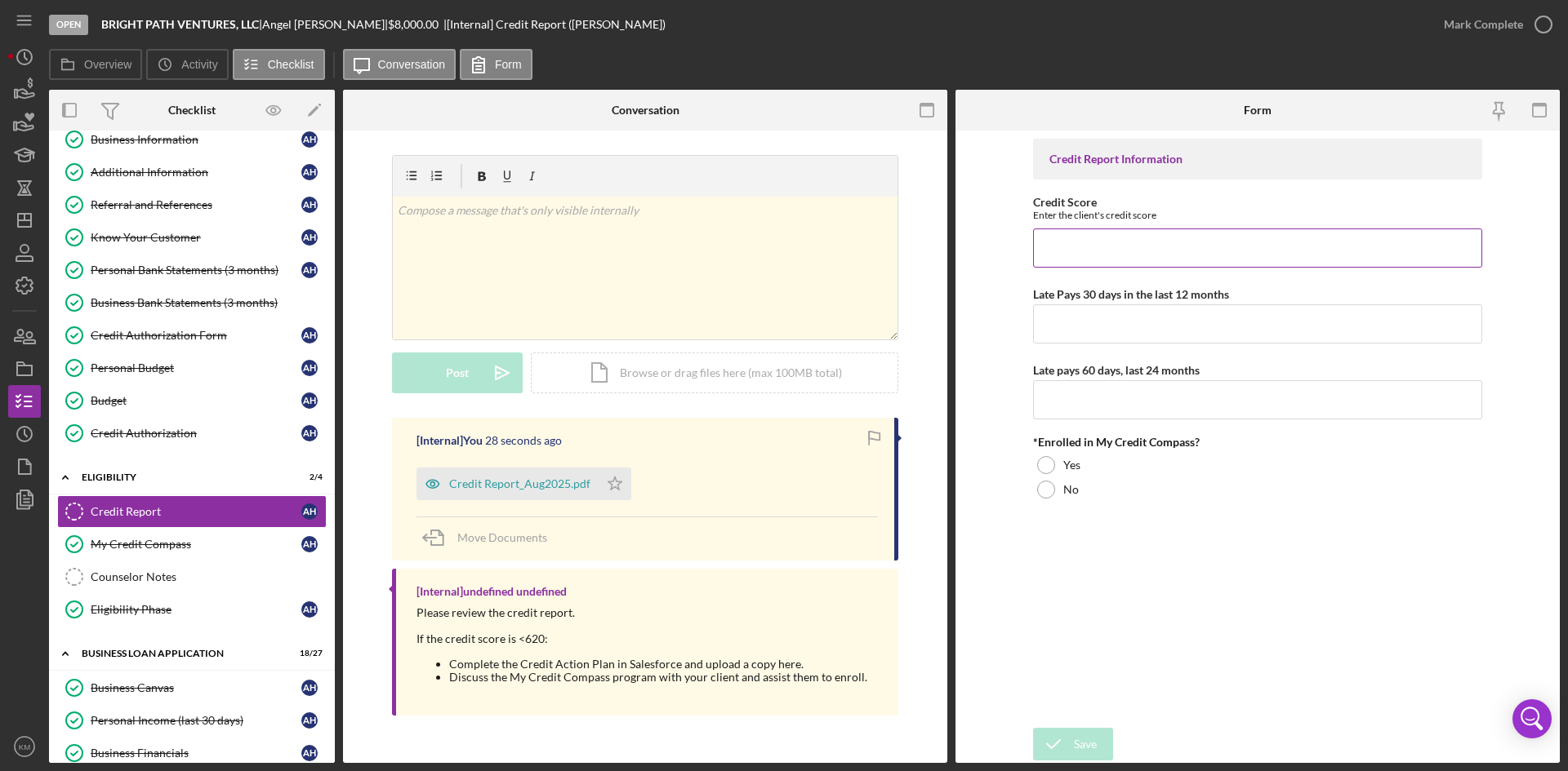
click at [1082, 249] on input "Credit Score" at bounding box center [1256, 248] width 449 height 39
type input "426"
click at [1245, 326] on input "Late Pays 30 days in the last 12 months" at bounding box center [1256, 324] width 449 height 39
type input "Yes"
click at [1127, 396] on input "Late pays 60 days, last 24 months" at bounding box center [1256, 400] width 449 height 39
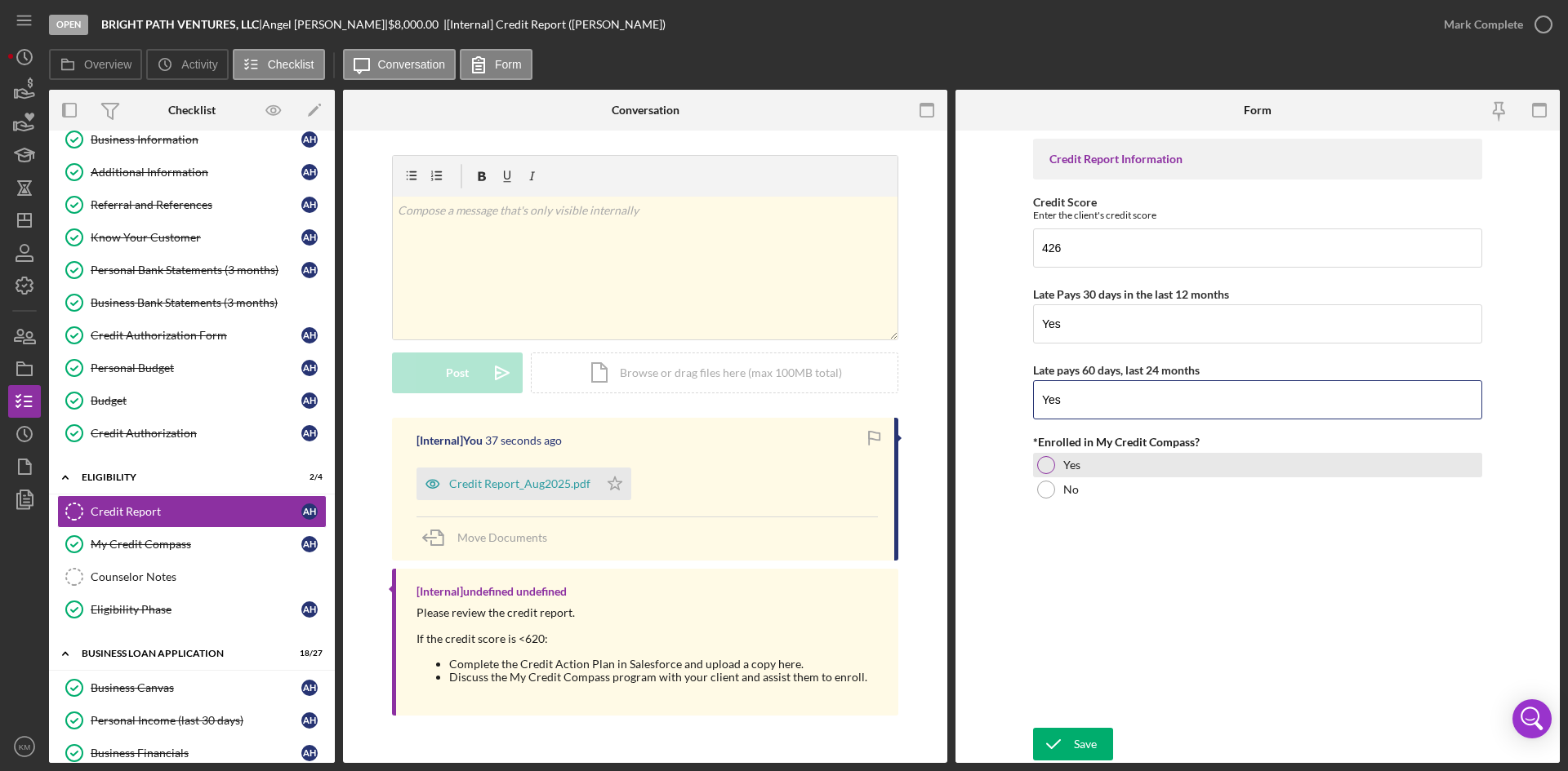
type input "Yes"
click at [1043, 462] on div at bounding box center [1046, 465] width 18 height 18
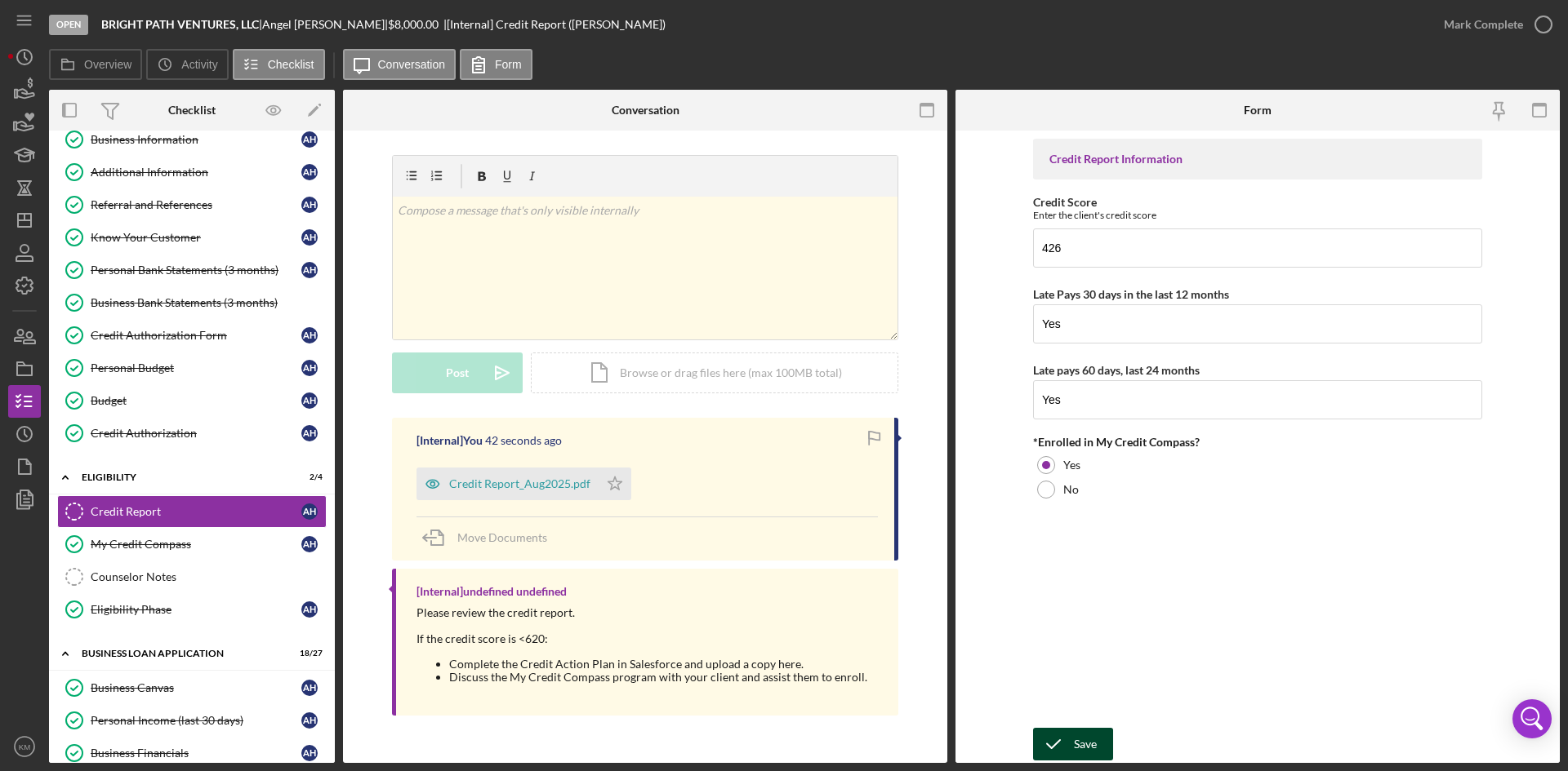
click at [1092, 745] on div "Save" at bounding box center [1085, 744] width 23 height 33
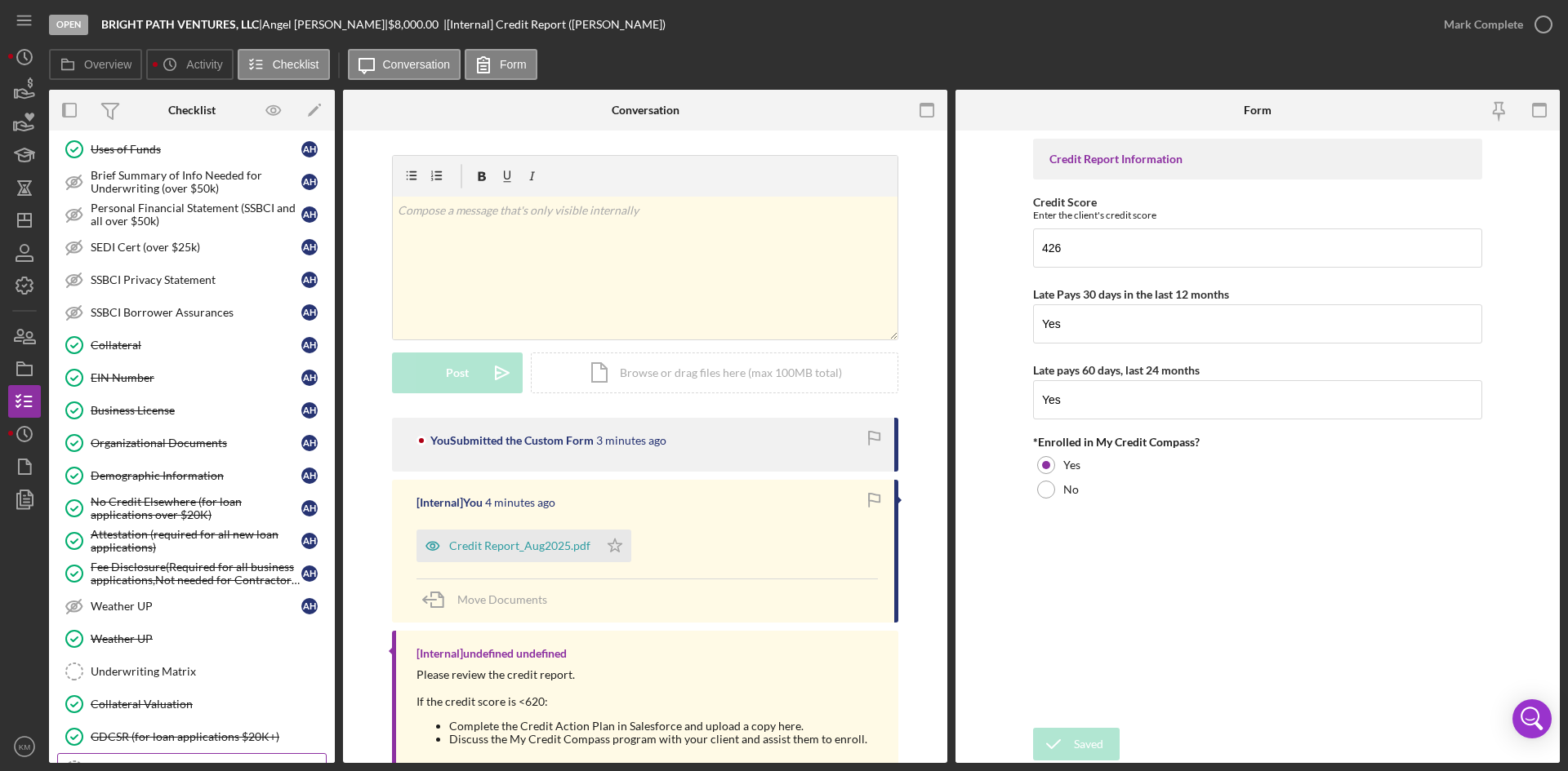
scroll to position [999, 0]
